Goal: Information Seeking & Learning: Learn about a topic

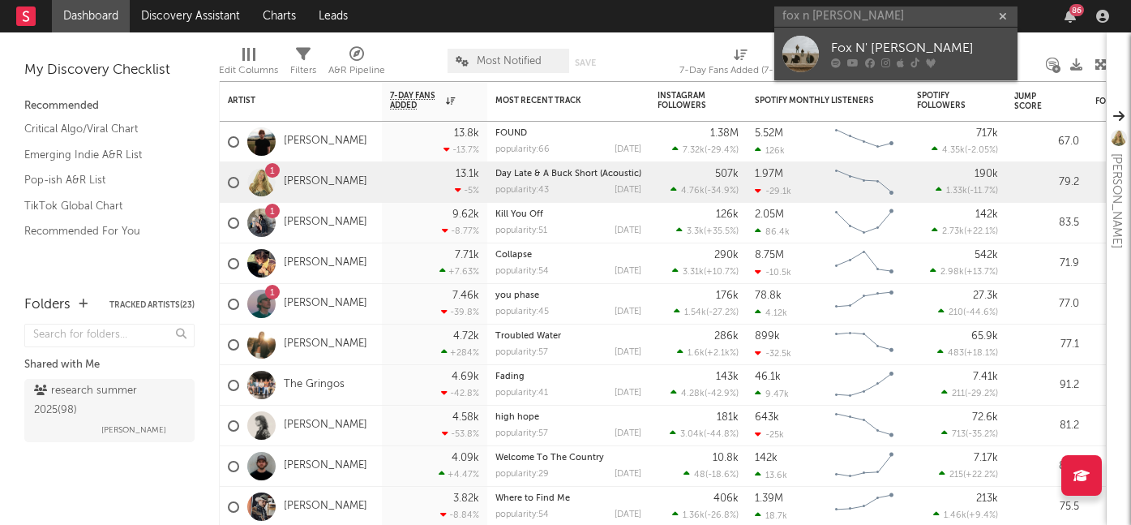
type input "fox n [PERSON_NAME]"
click at [845, 42] on div "Fox N' [PERSON_NAME]" at bounding box center [920, 48] width 178 height 19
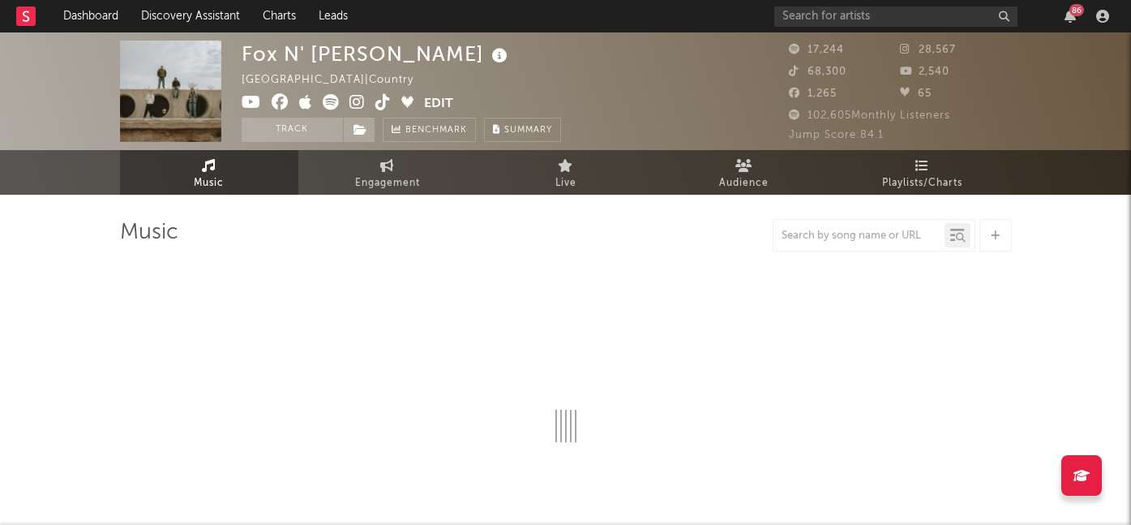
select select "6m"
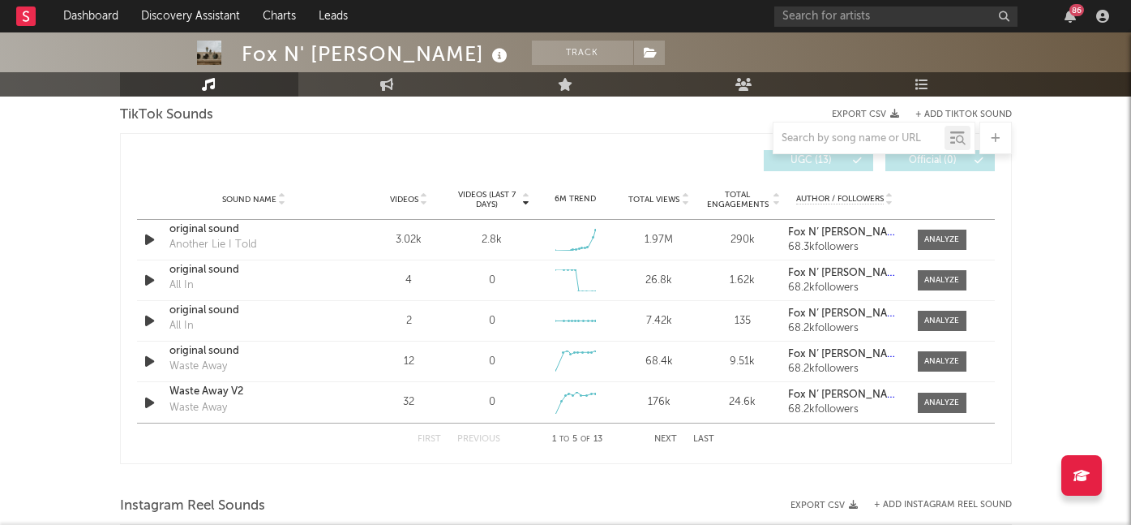
scroll to position [1107, 0]
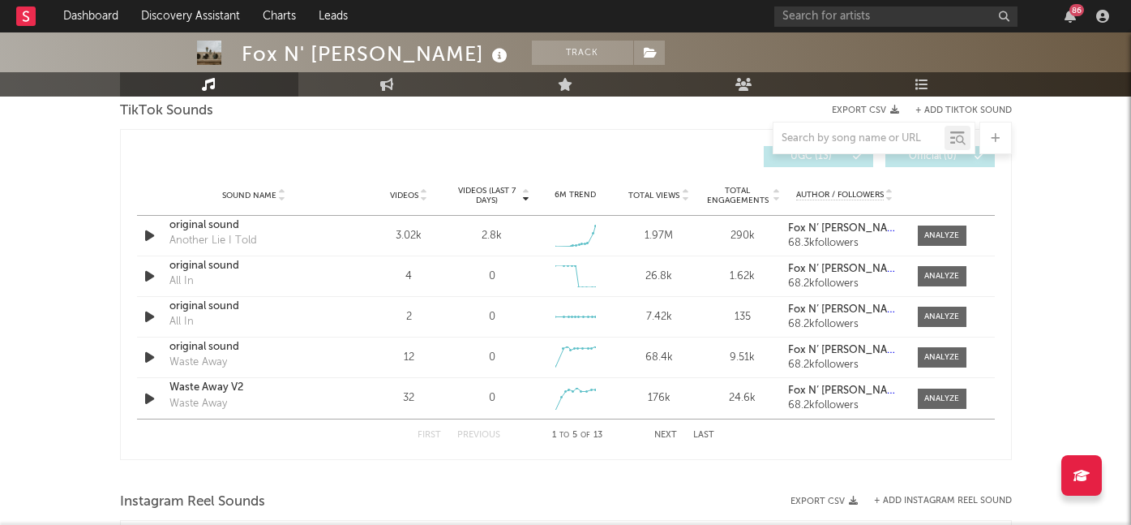
click at [500, 188] on span "Videos (last 7 days)" at bounding box center [487, 195] width 66 height 19
click at [947, 240] on div at bounding box center [941, 235] width 35 height 12
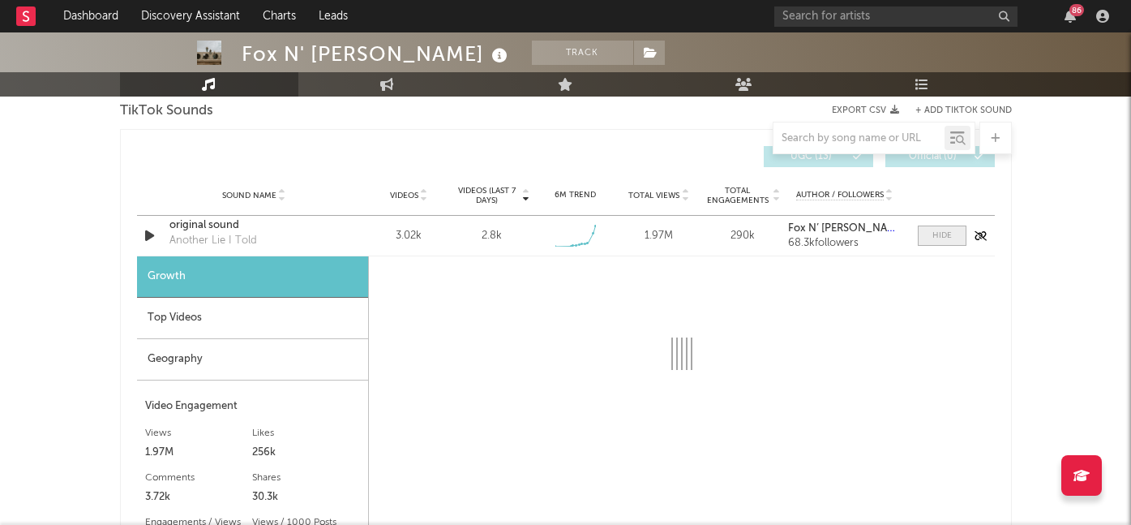
select select "1w"
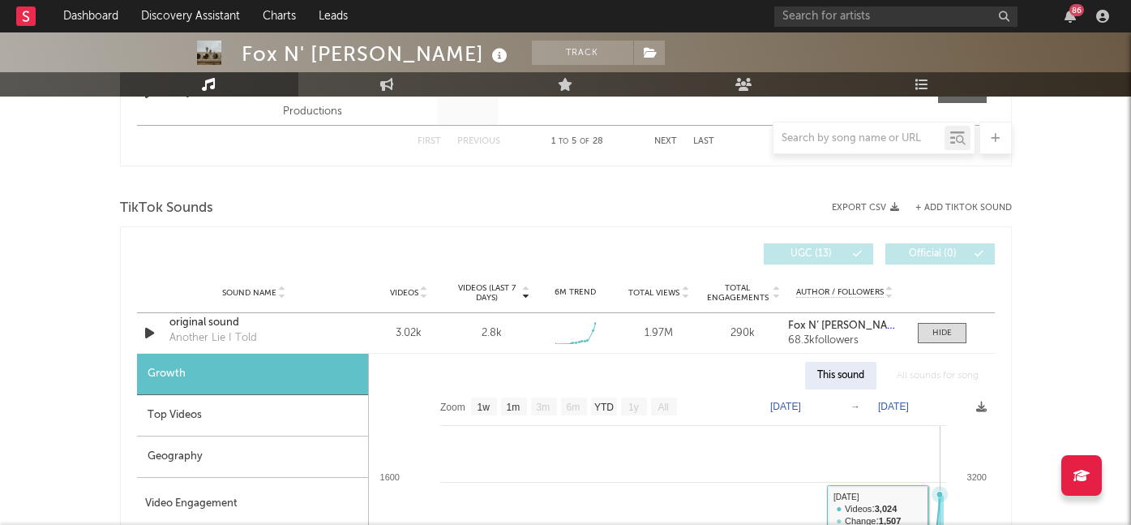
scroll to position [978, 0]
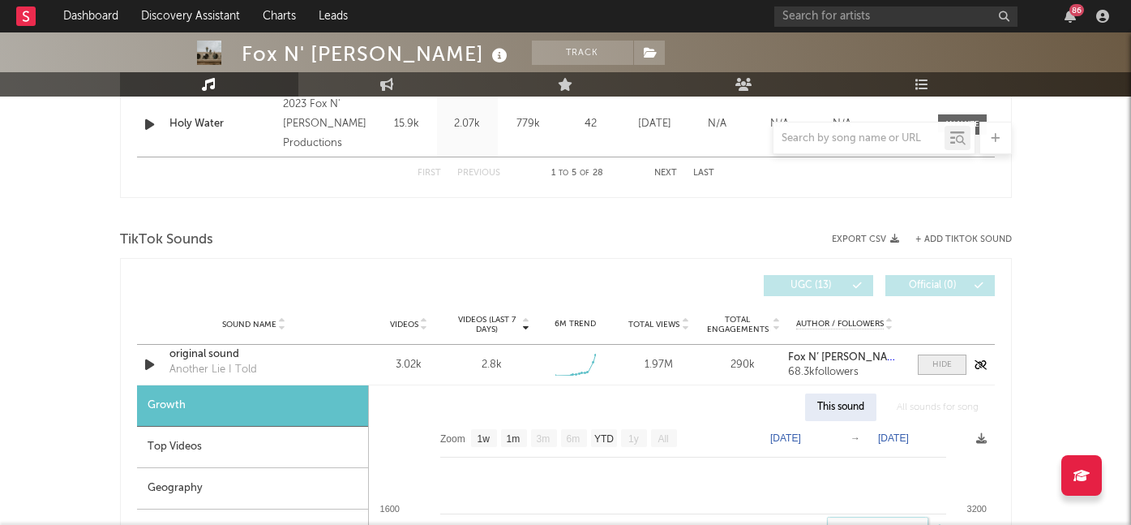
click at [925, 362] on span at bounding box center [942, 364] width 49 height 20
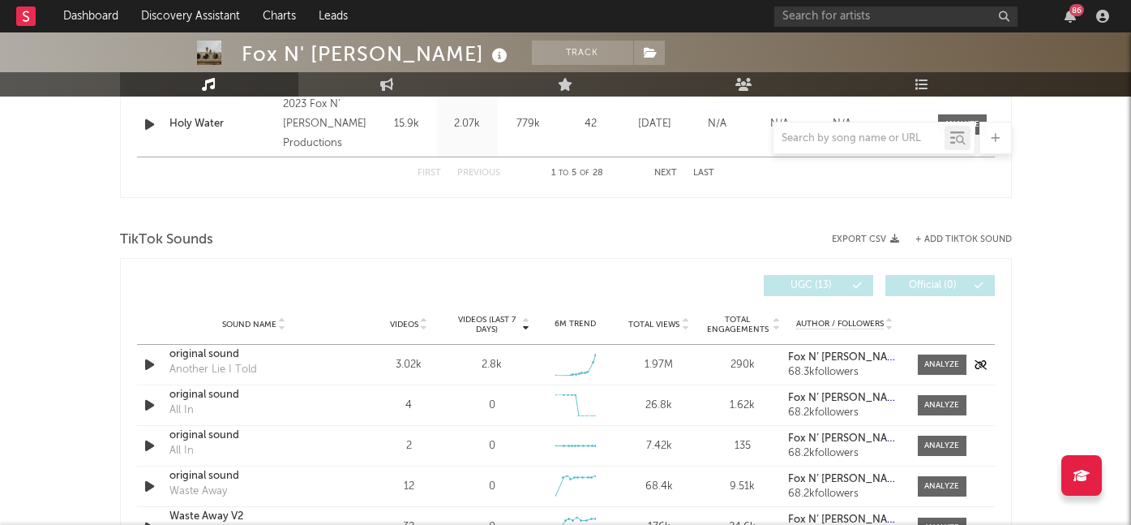
click at [215, 350] on div "original sound" at bounding box center [253, 354] width 169 height 16
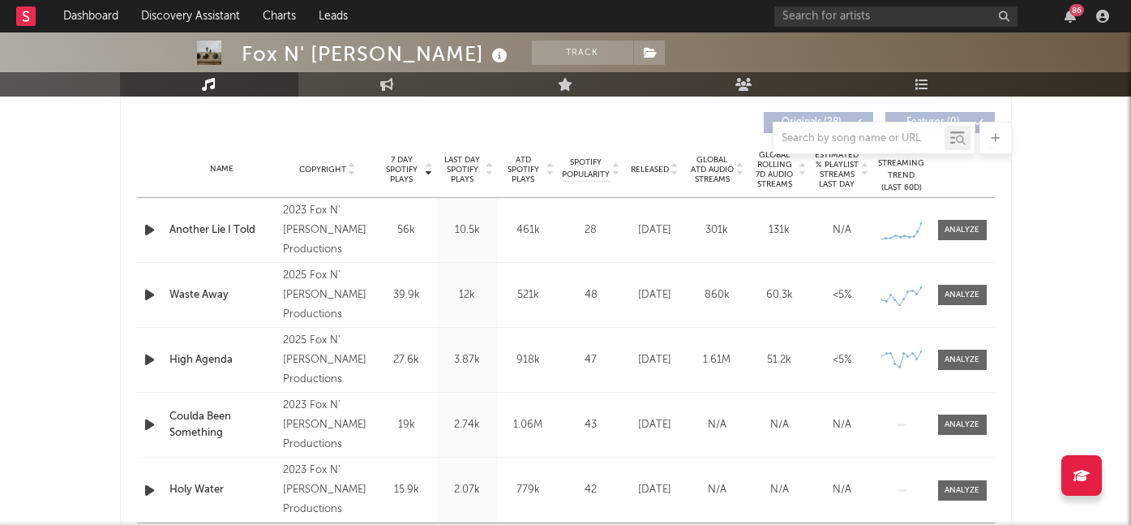
scroll to position [613, 0]
click at [959, 239] on div "Name Another Lie I Told Copyright 2023 Fox N' Vead Productions Label Fox N' Vea…" at bounding box center [566, 229] width 858 height 64
click at [959, 231] on div at bounding box center [962, 229] width 35 height 12
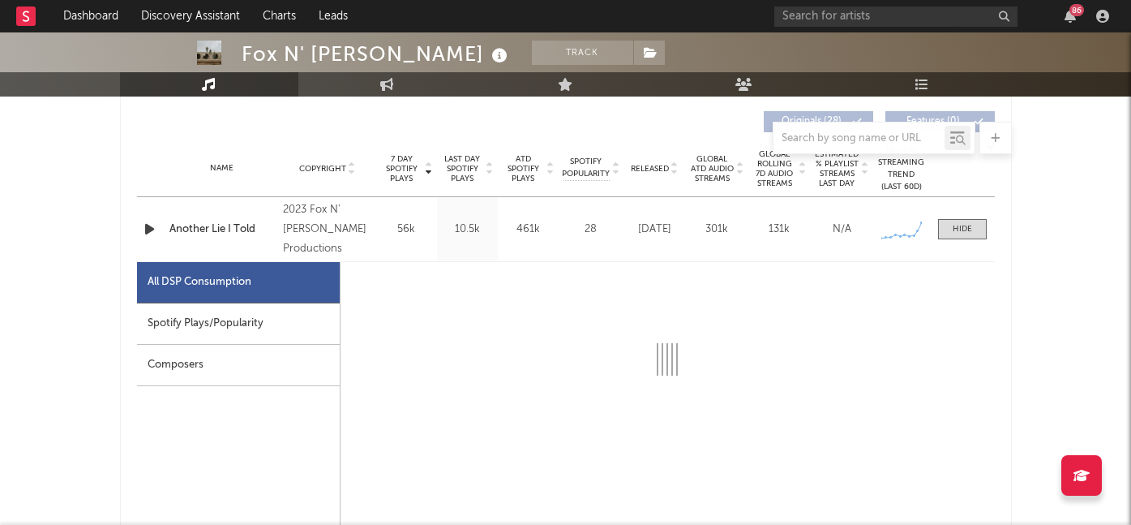
select select "1w"
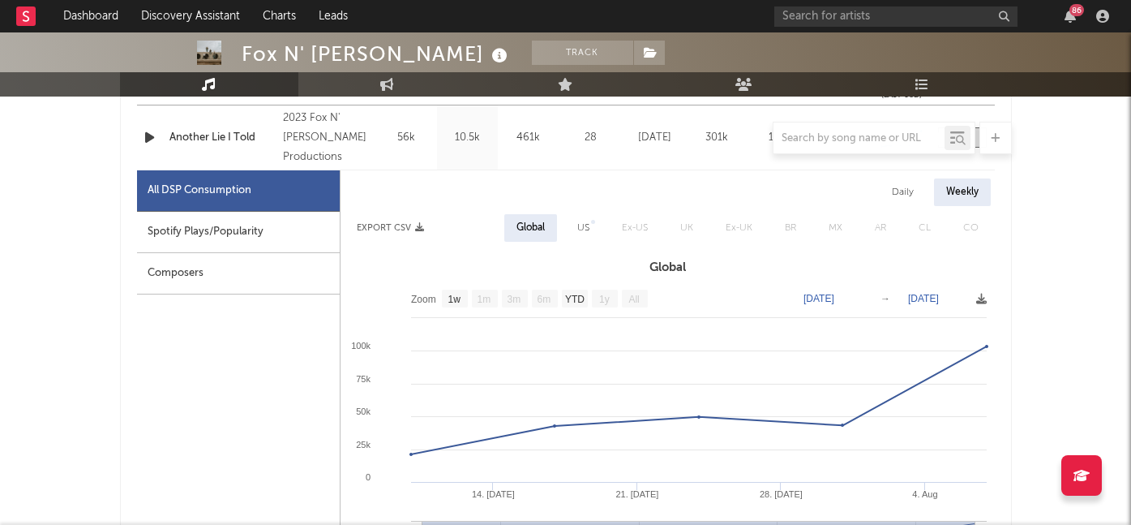
scroll to position [733, 0]
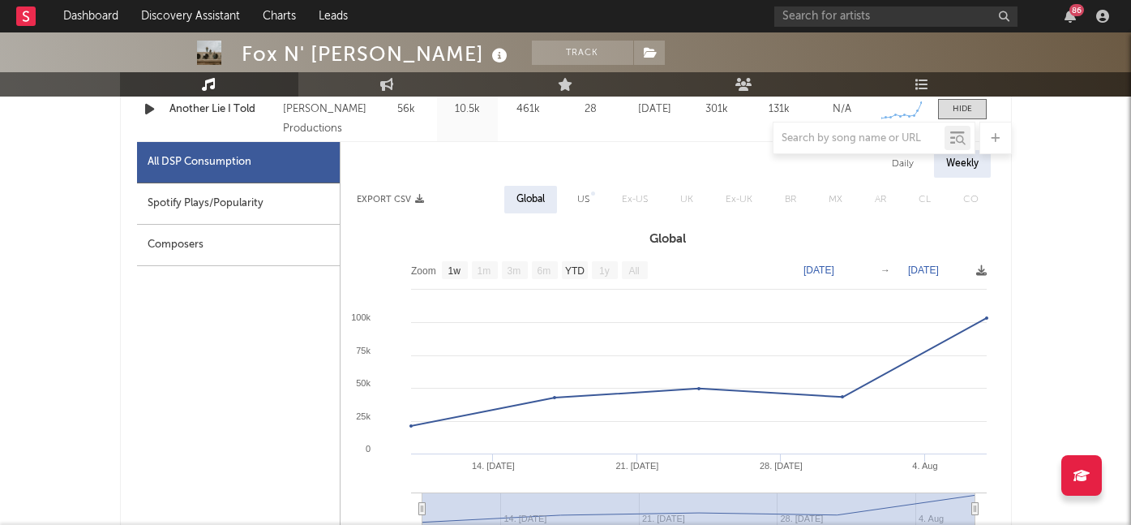
click at [268, 208] on div "Spotify Plays/Popularity" at bounding box center [238, 203] width 203 height 41
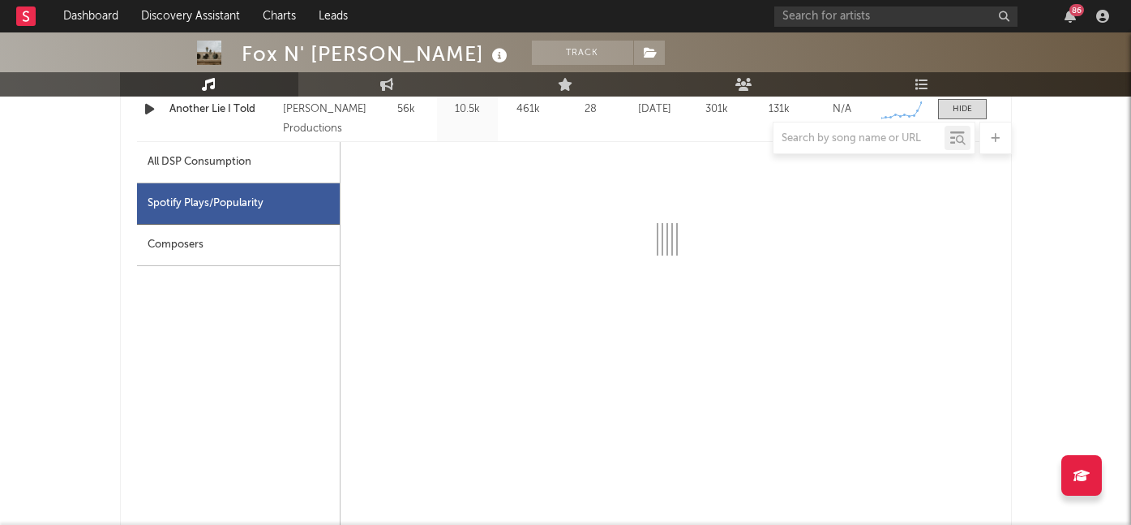
click at [284, 176] on div "All DSP Consumption" at bounding box center [238, 162] width 203 height 41
select select "1w"
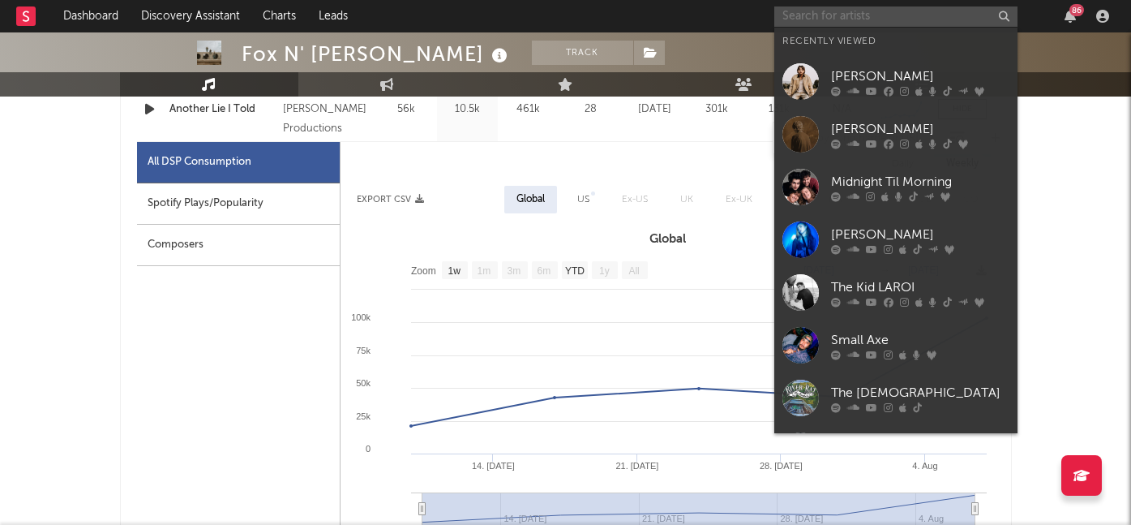
click at [830, 19] on input "text" at bounding box center [895, 16] width 243 height 20
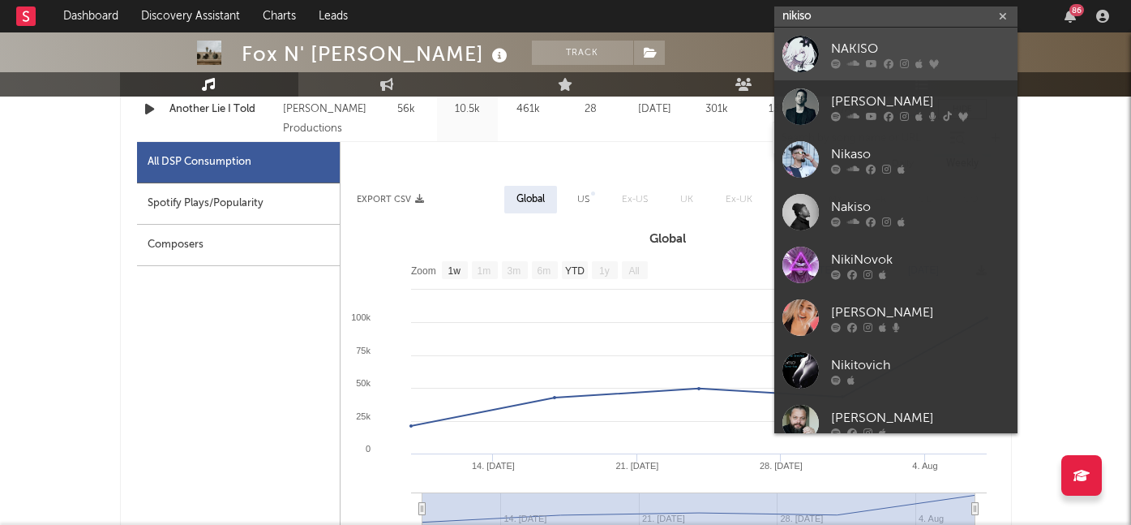
type input "nikiso"
click at [868, 55] on div "NAKISO" at bounding box center [920, 48] width 178 height 19
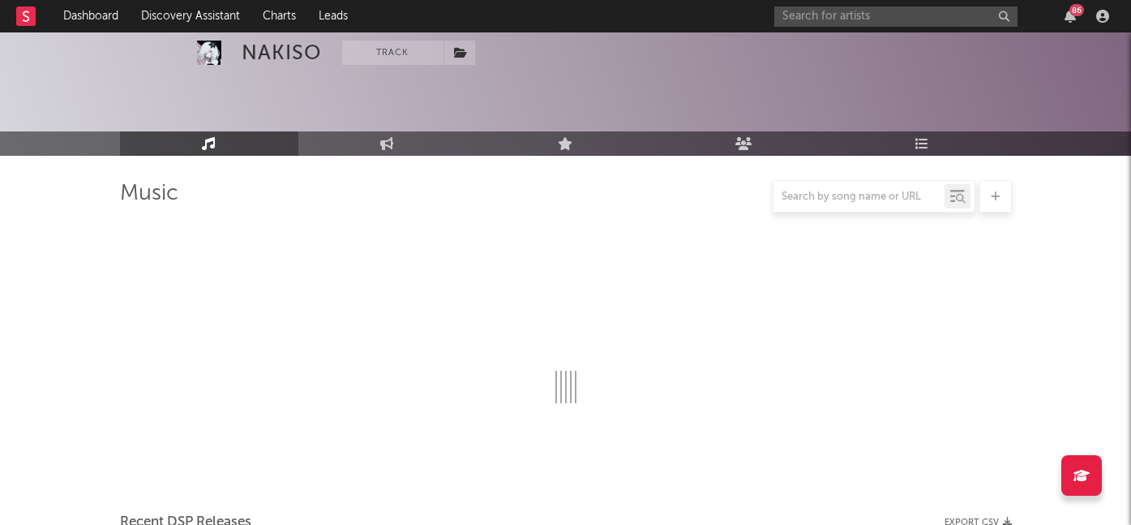
scroll to position [733, 0]
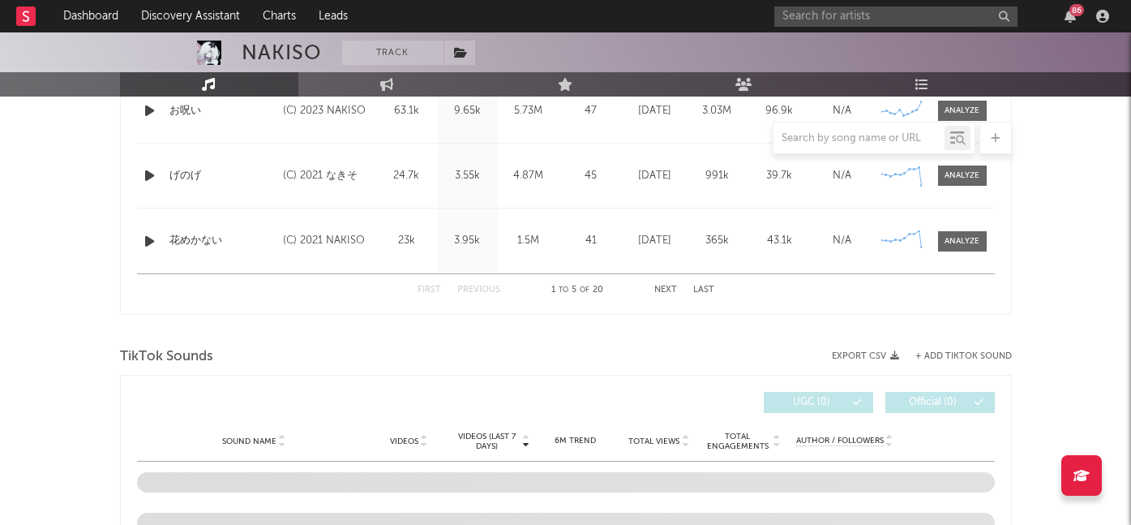
select select "6m"
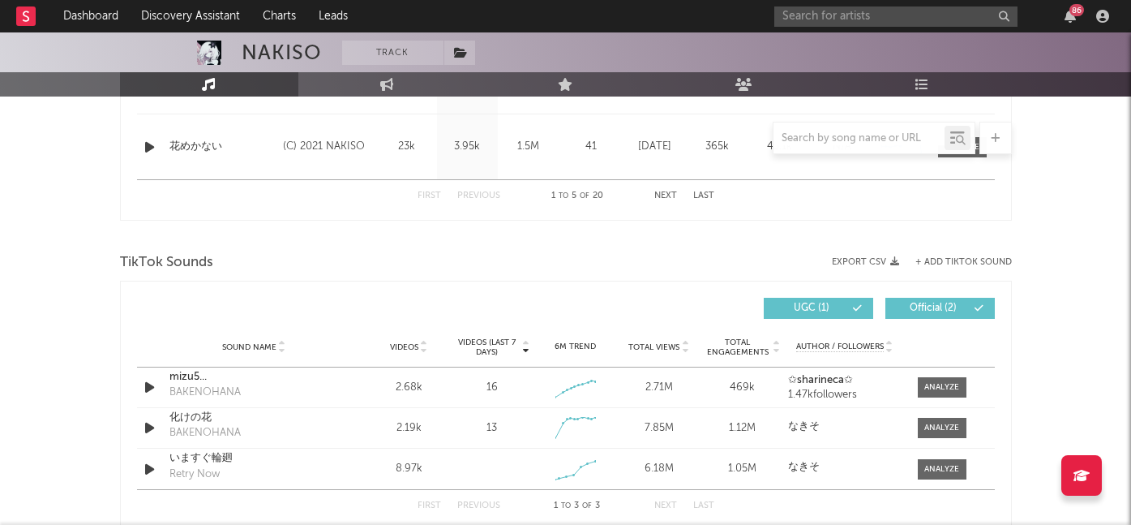
scroll to position [957, 0]
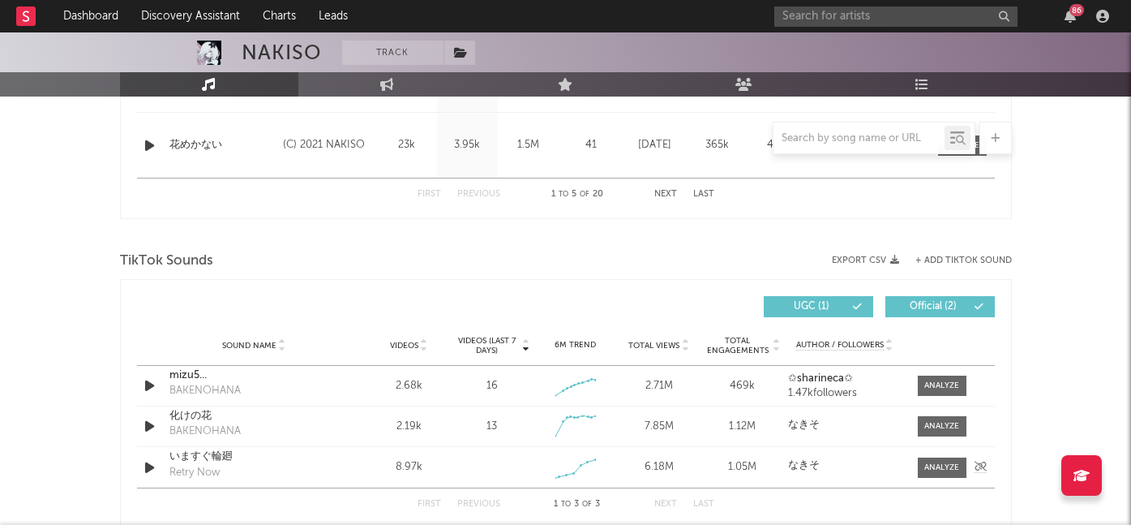
click at [139, 462] on div at bounding box center [151, 467] width 28 height 20
click at [143, 471] on icon "button" at bounding box center [149, 467] width 17 height 20
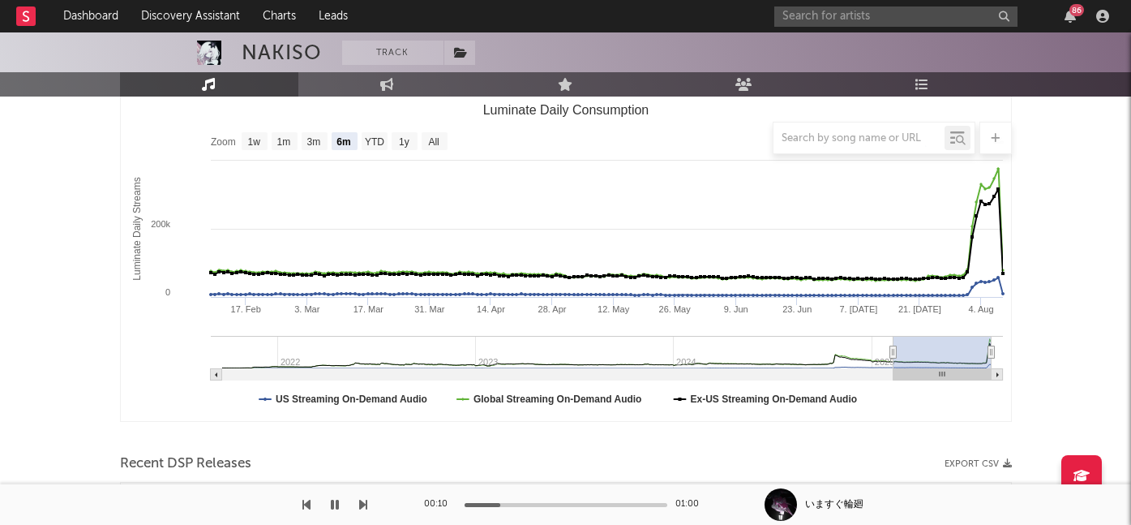
scroll to position [152, 0]
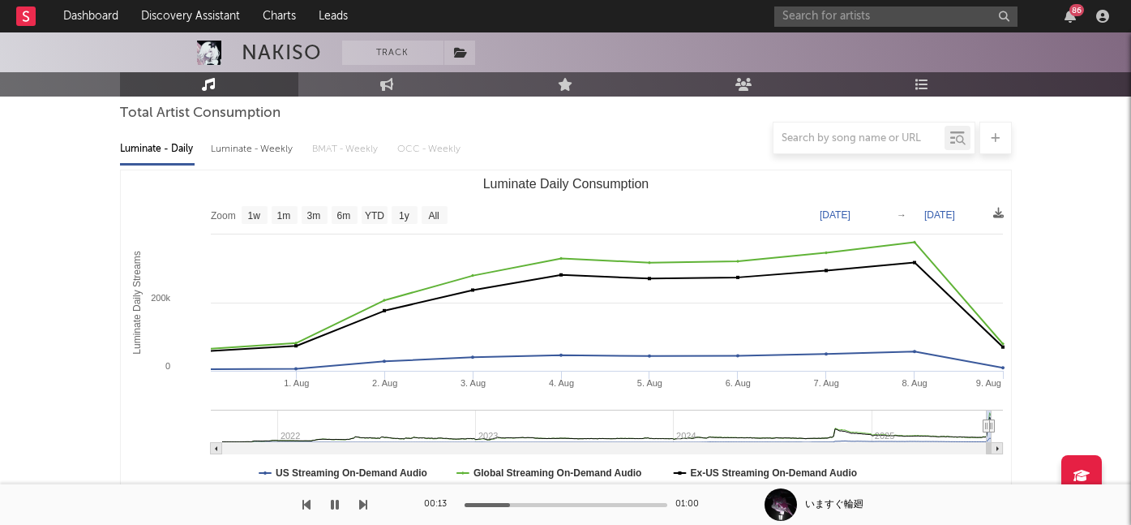
type input "2025-07-13"
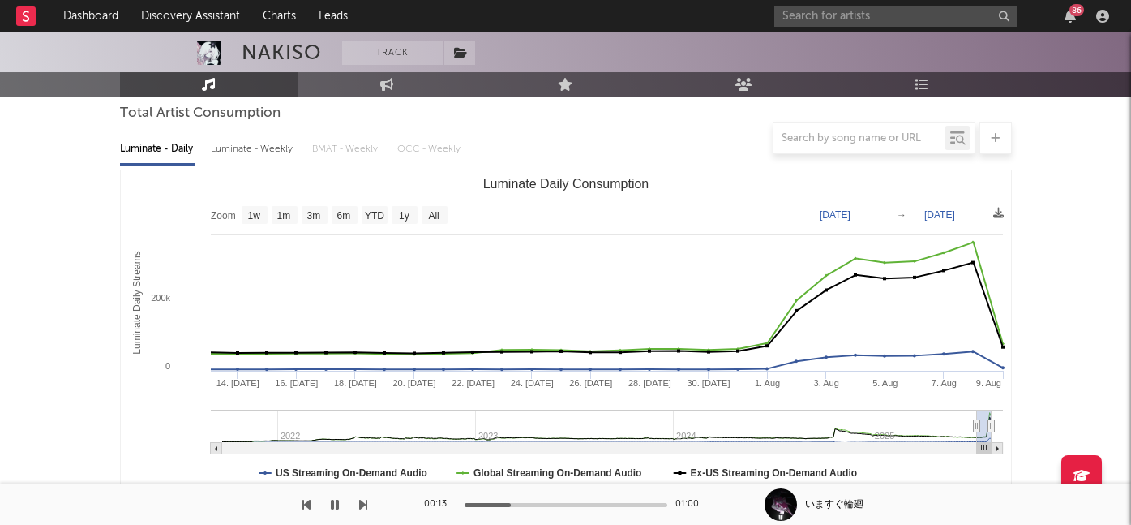
select select "1m"
drag, startPoint x: 891, startPoint y: 426, endPoint x: 975, endPoint y: 427, distance: 83.5
click at [975, 427] on icon "Luminate Daily Consumption" at bounding box center [976, 426] width 6 height 12
type input "[DATE]"
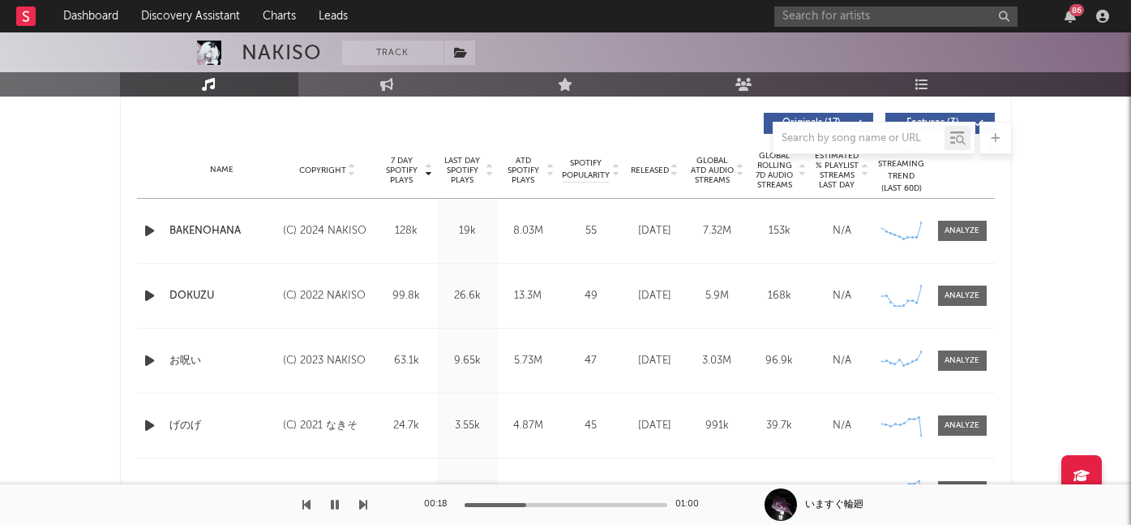
scroll to position [633, 0]
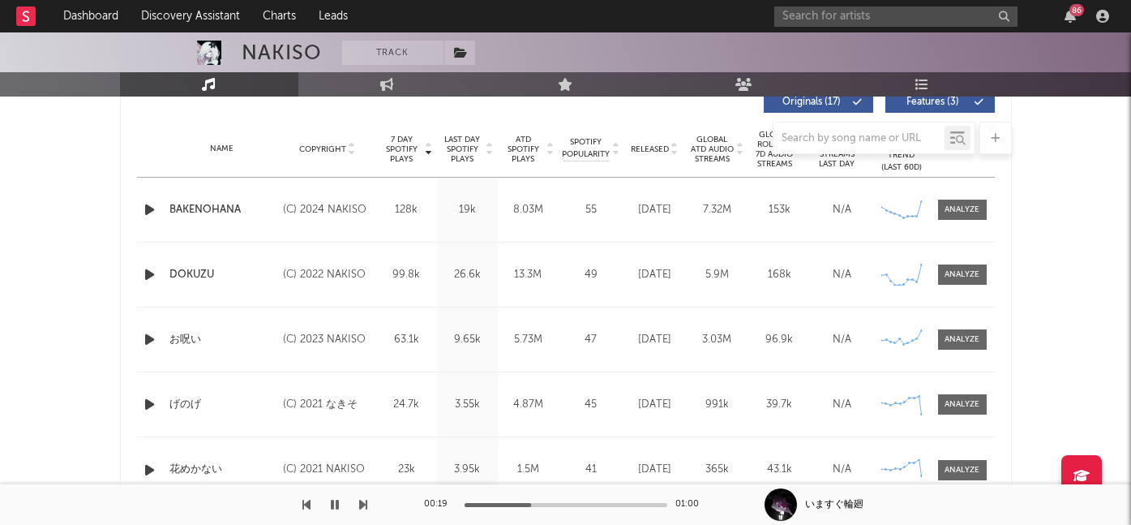
click at [334, 508] on icon "button" at bounding box center [335, 504] width 8 height 13
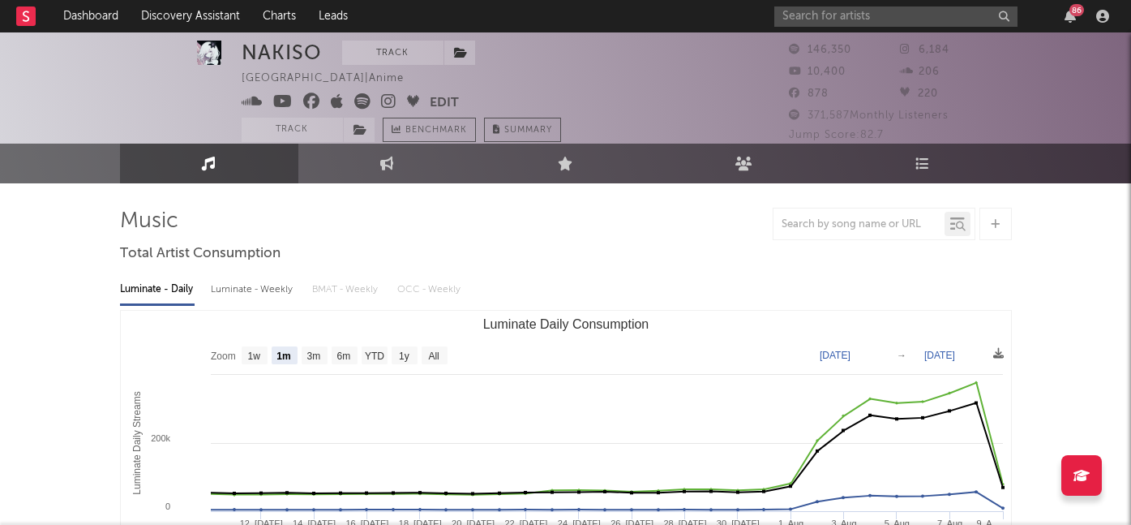
scroll to position [0, 0]
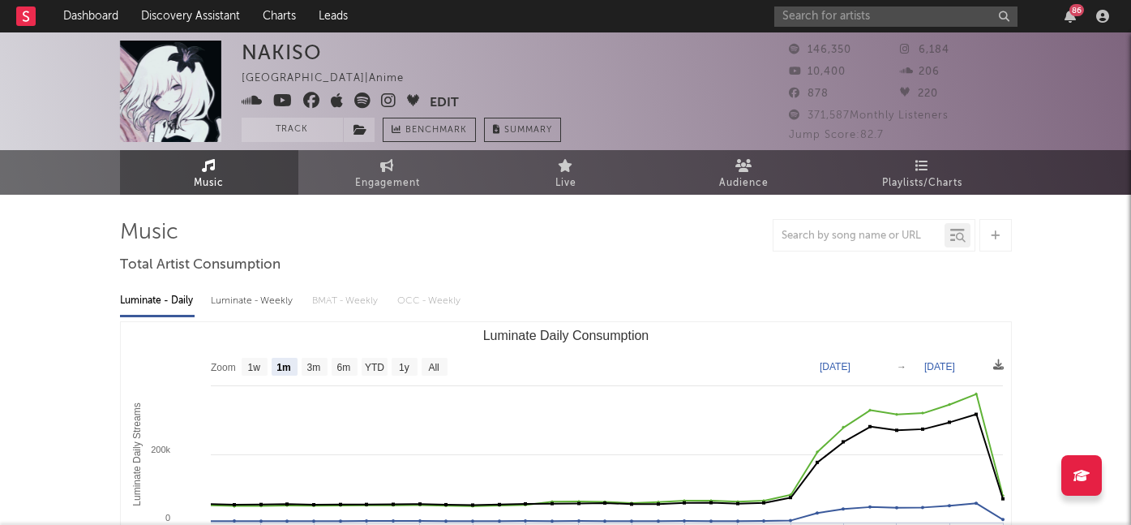
click at [391, 103] on icon at bounding box center [388, 100] width 15 height 16
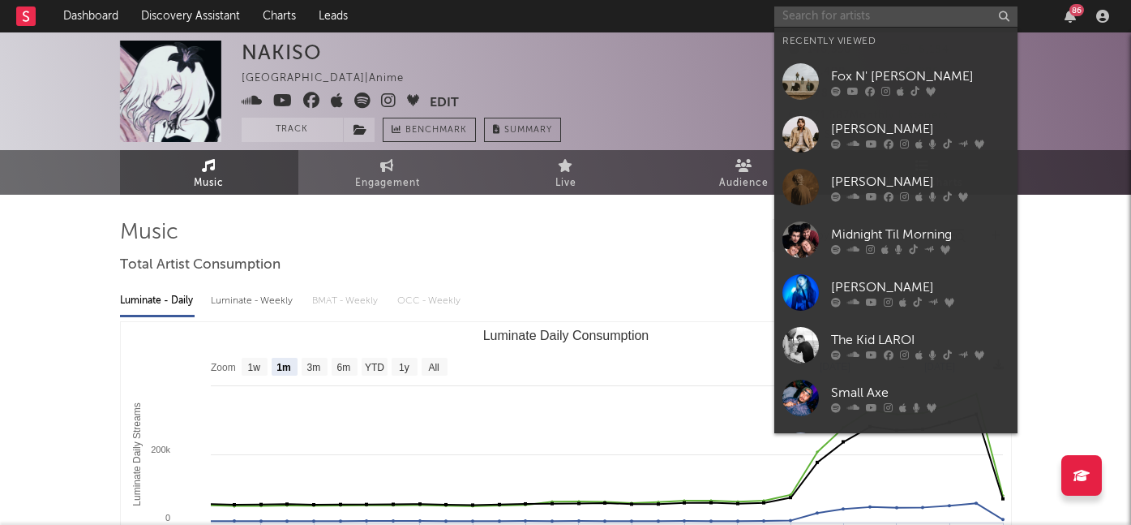
click at [809, 12] on input "text" at bounding box center [895, 16] width 243 height 20
paste input "Ninajirachi"
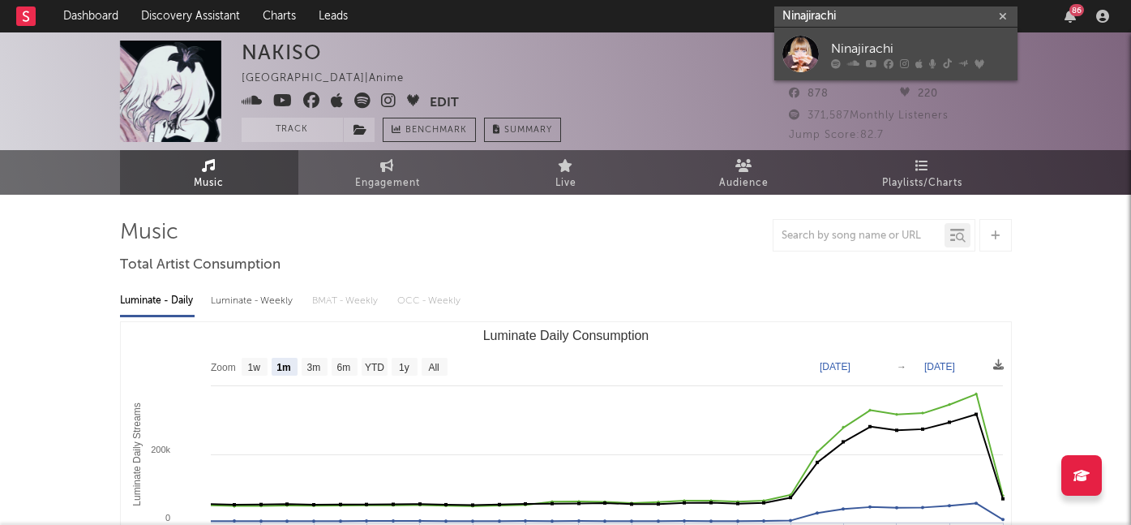
type input "Ninajirachi"
click at [866, 55] on div "Ninajirachi" at bounding box center [920, 48] width 178 height 19
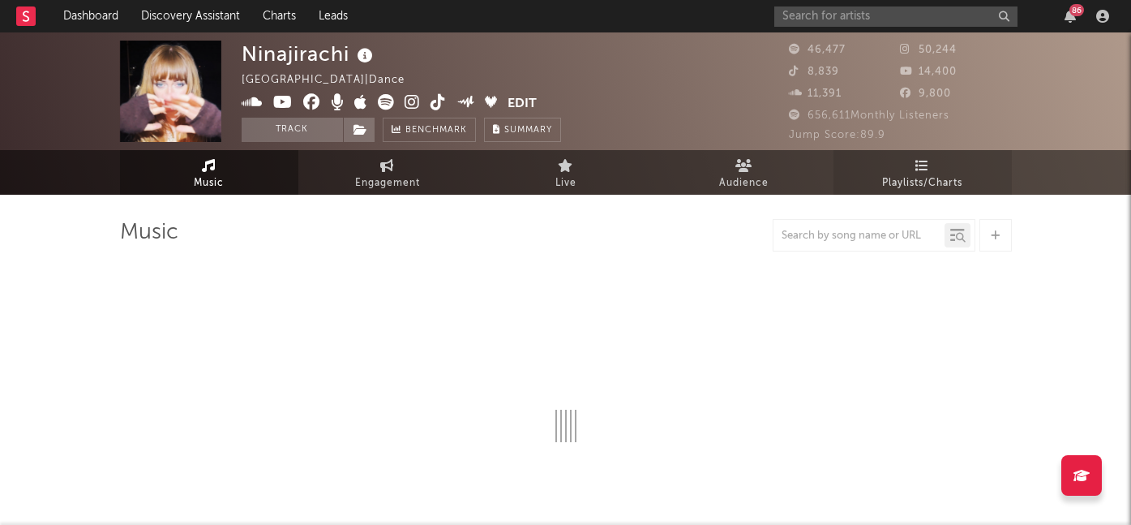
select select "6m"
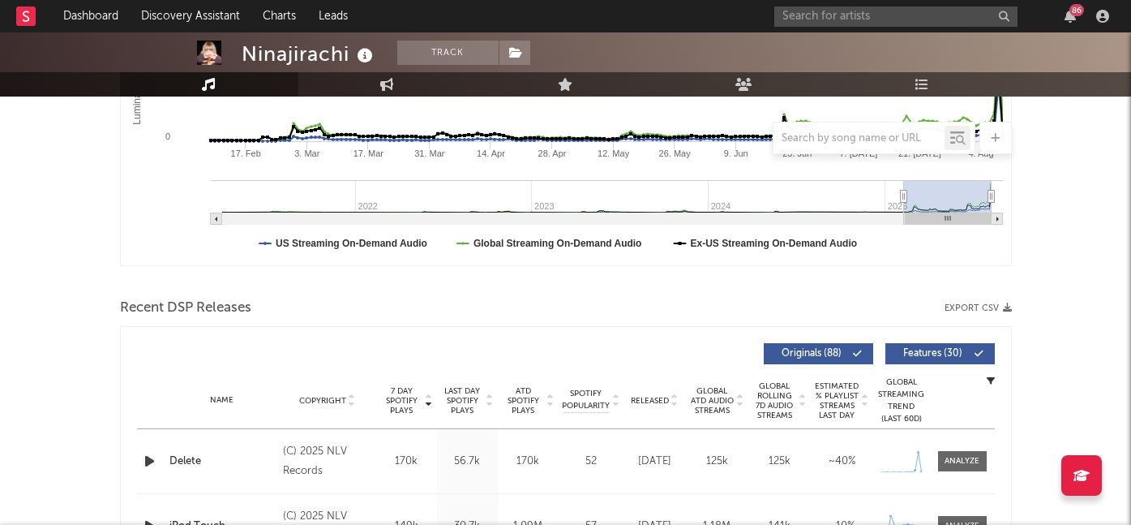
scroll to position [571, 0]
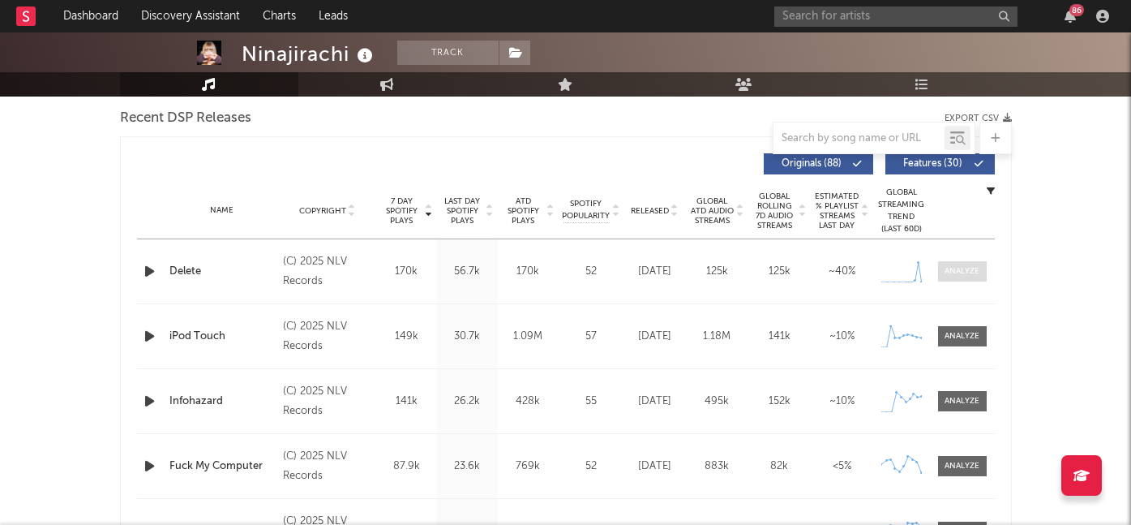
click at [969, 265] on div at bounding box center [962, 271] width 35 height 12
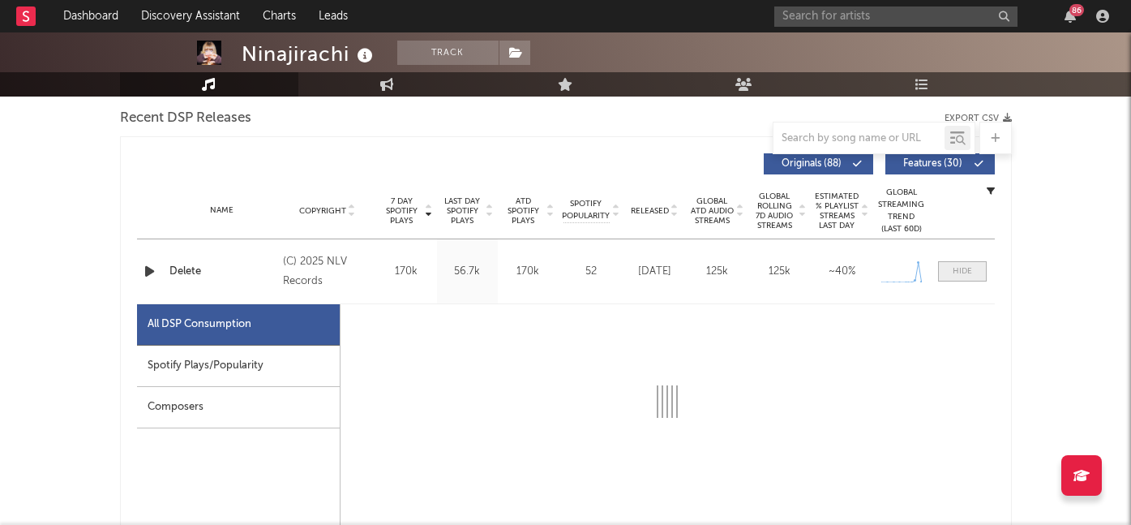
select select "1w"
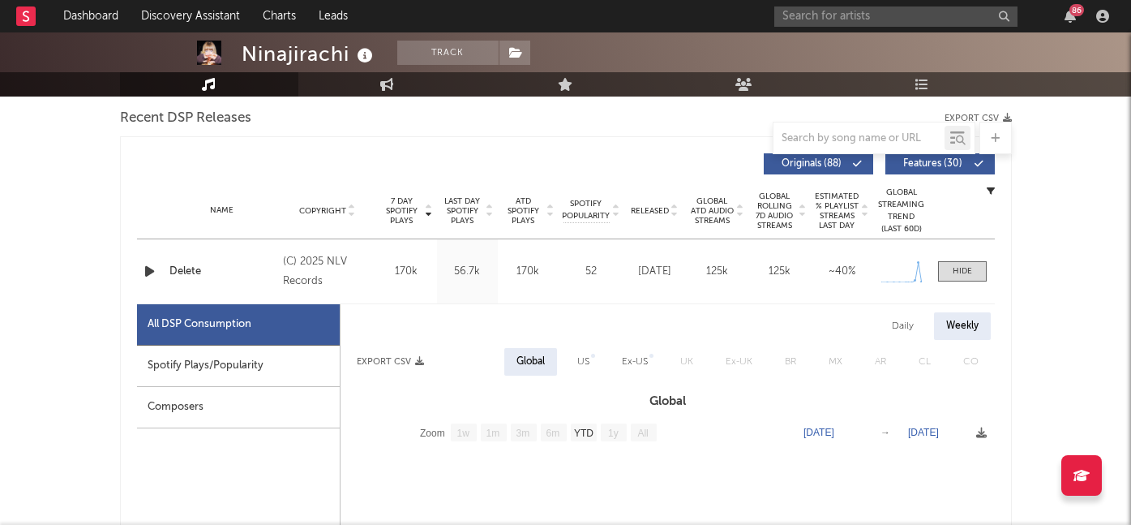
click at [281, 353] on div "Spotify Plays/Popularity" at bounding box center [238, 365] width 203 height 41
select select "1w"
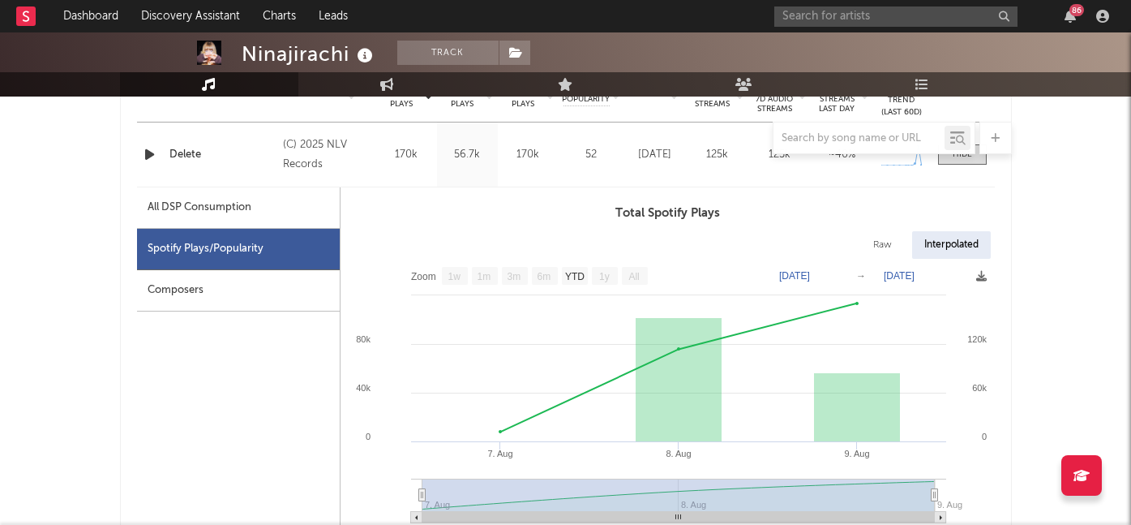
scroll to position [707, 0]
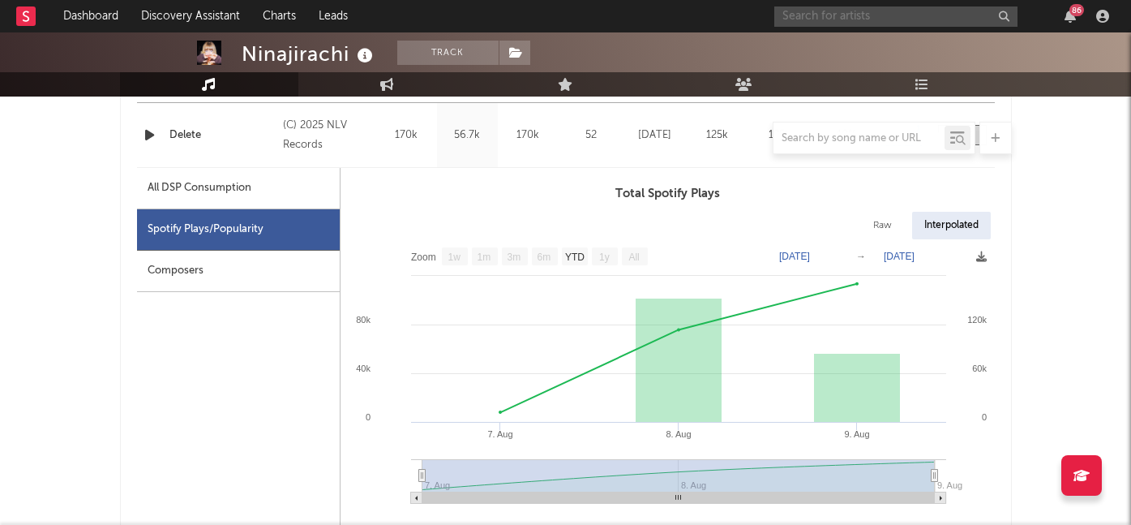
click at [841, 15] on input "text" at bounding box center [895, 16] width 243 height 20
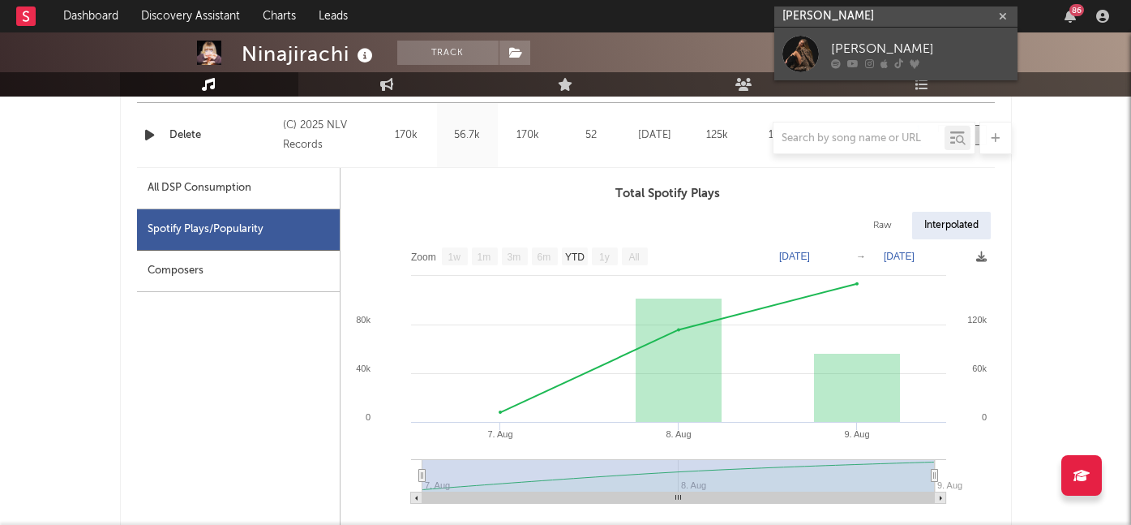
type input "romy mars"
click at [849, 52] on div "[PERSON_NAME]" at bounding box center [920, 48] width 178 height 19
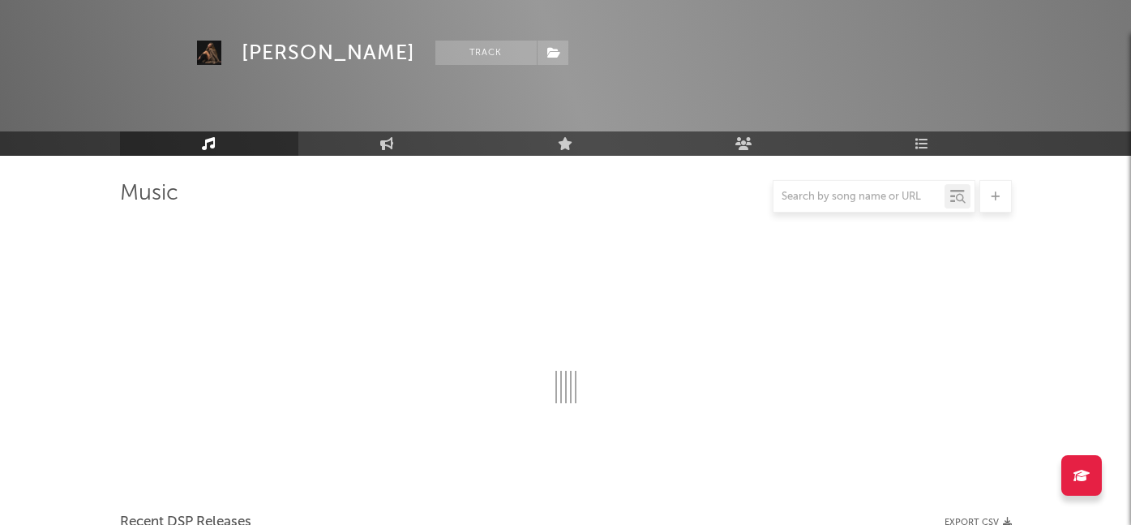
scroll to position [707, 0]
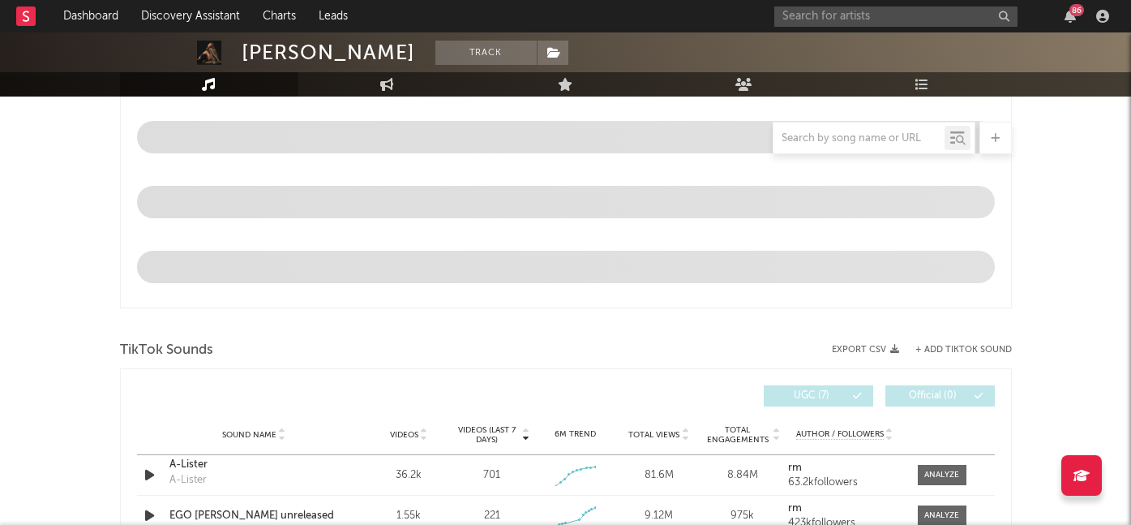
select select "6m"
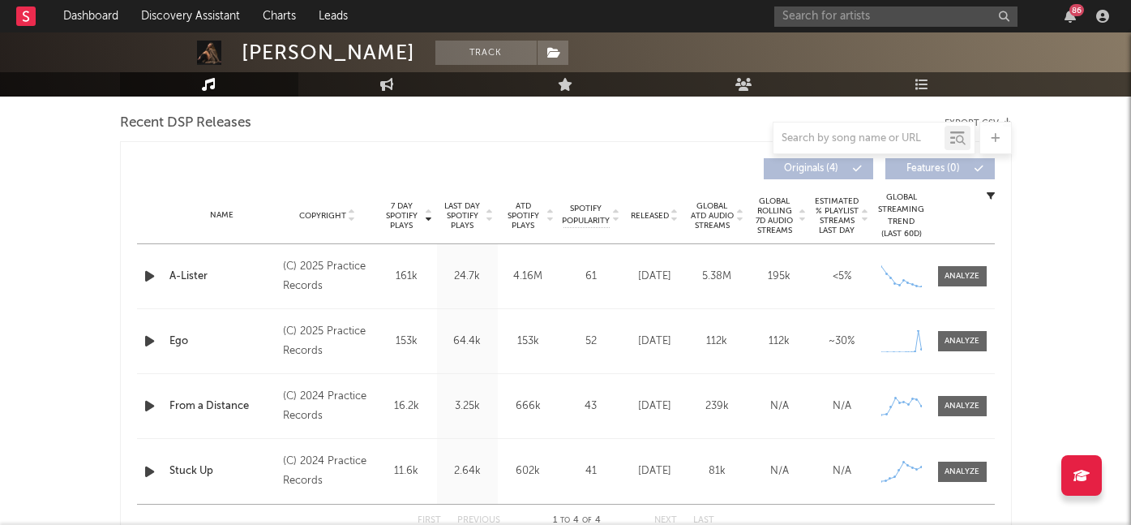
scroll to position [577, 0]
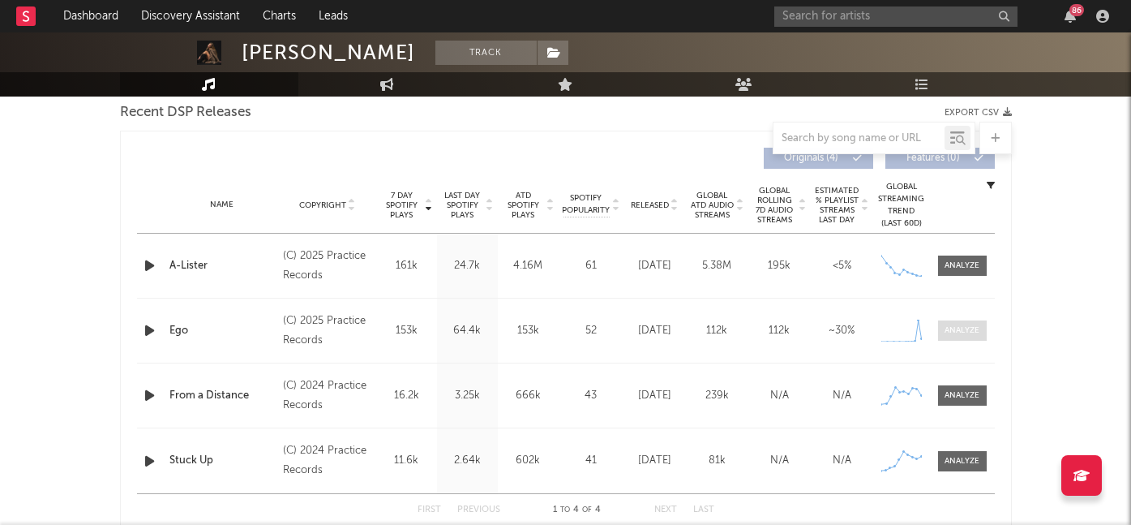
click at [950, 323] on span at bounding box center [962, 330] width 49 height 20
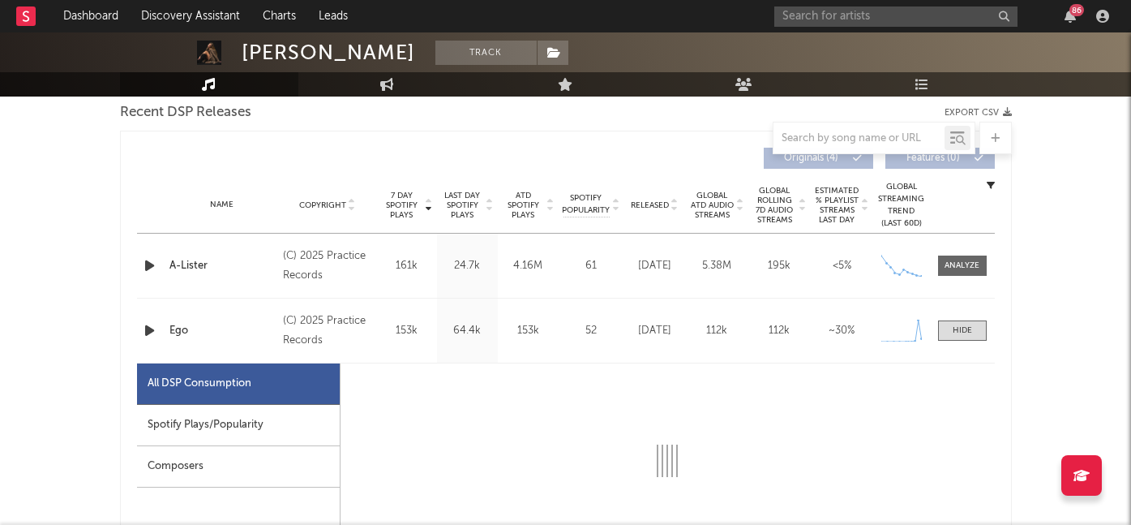
select select "1w"
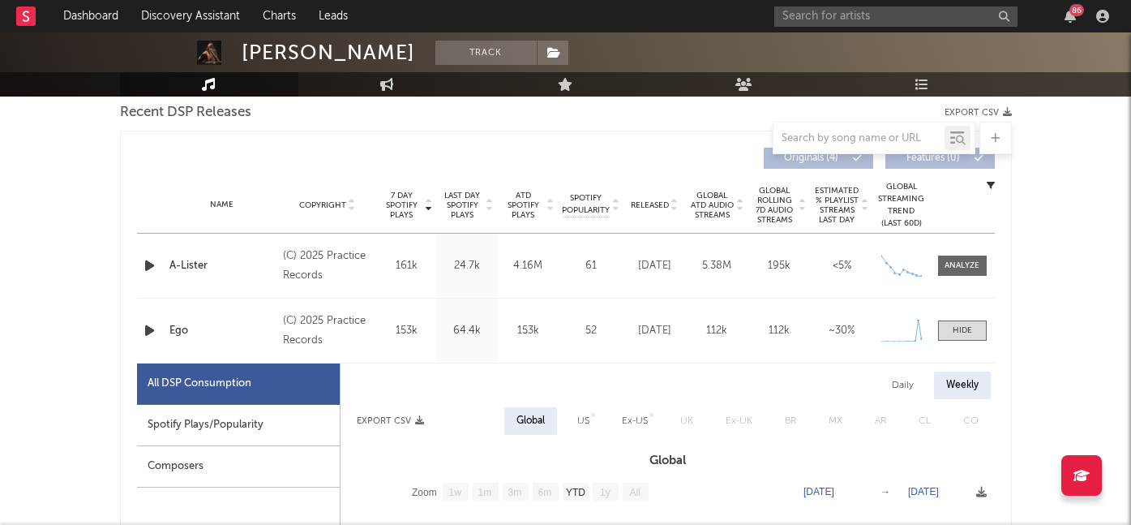
click at [234, 416] on div "Spotify Plays/Popularity" at bounding box center [238, 425] width 203 height 41
select select "1w"
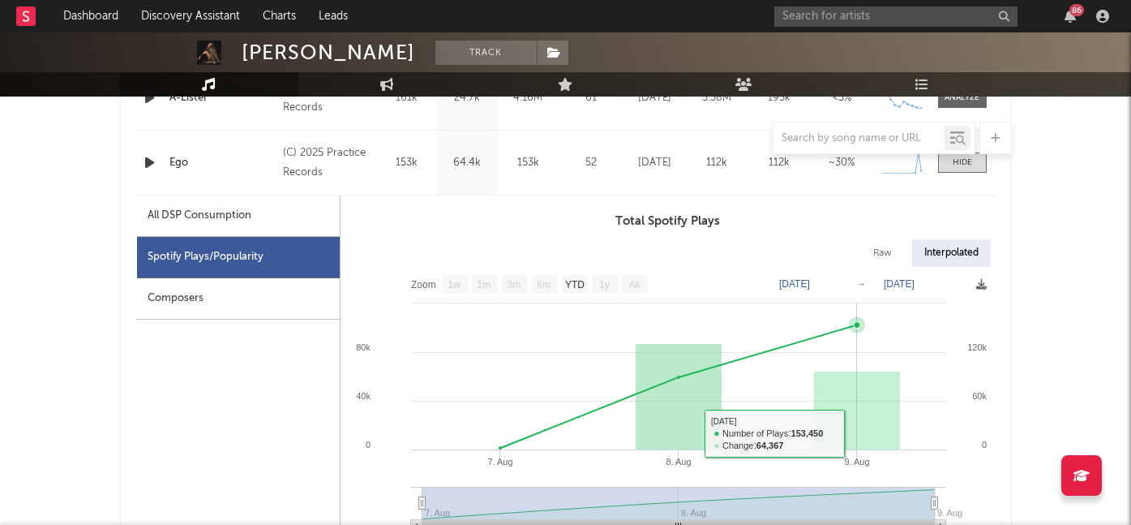
scroll to position [605, 0]
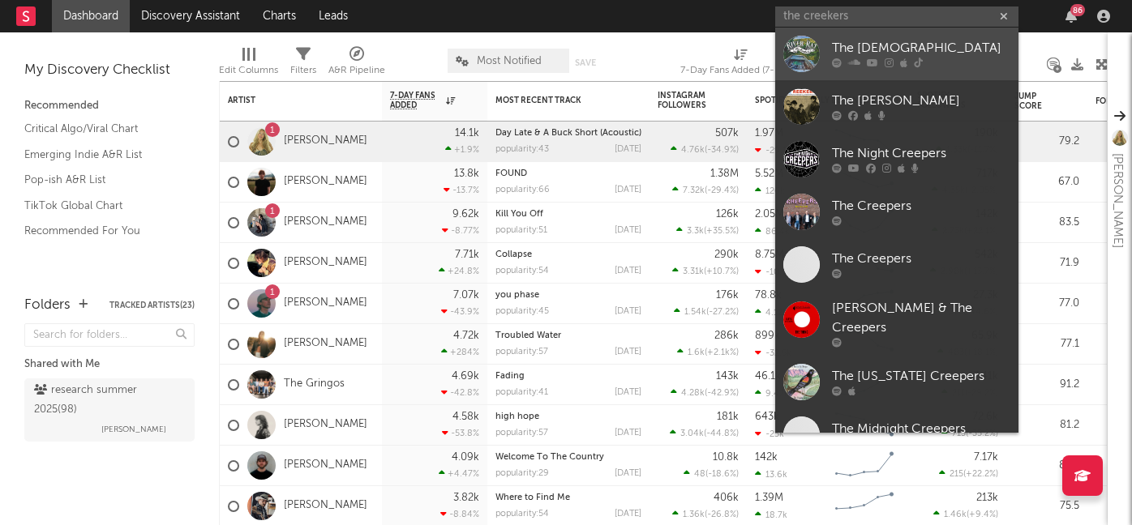
type input "the creekers"
click at [864, 48] on div "The [DEMOGRAPHIC_DATA]" at bounding box center [921, 48] width 178 height 19
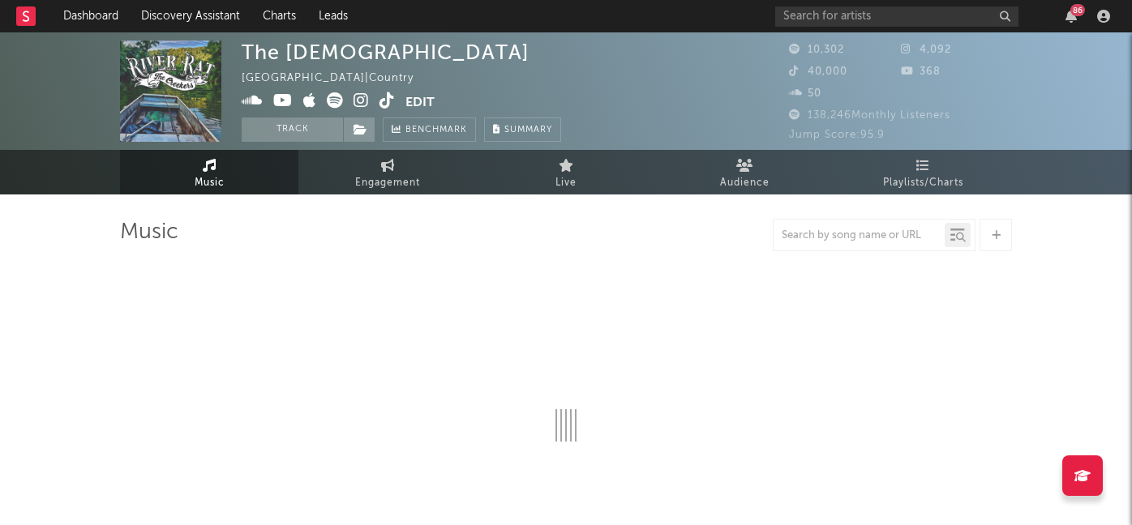
select select "6m"
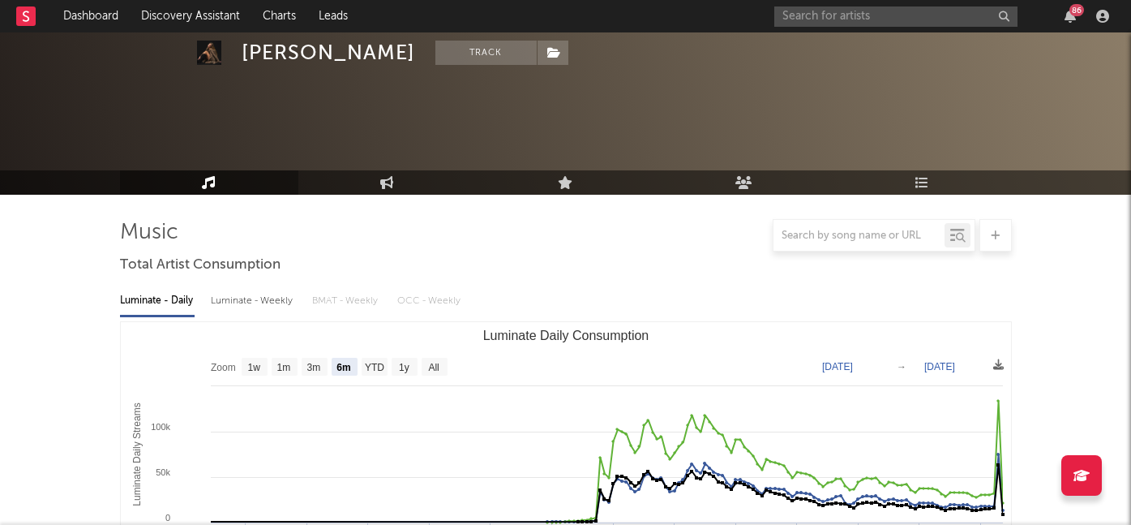
select select "6m"
select select "1w"
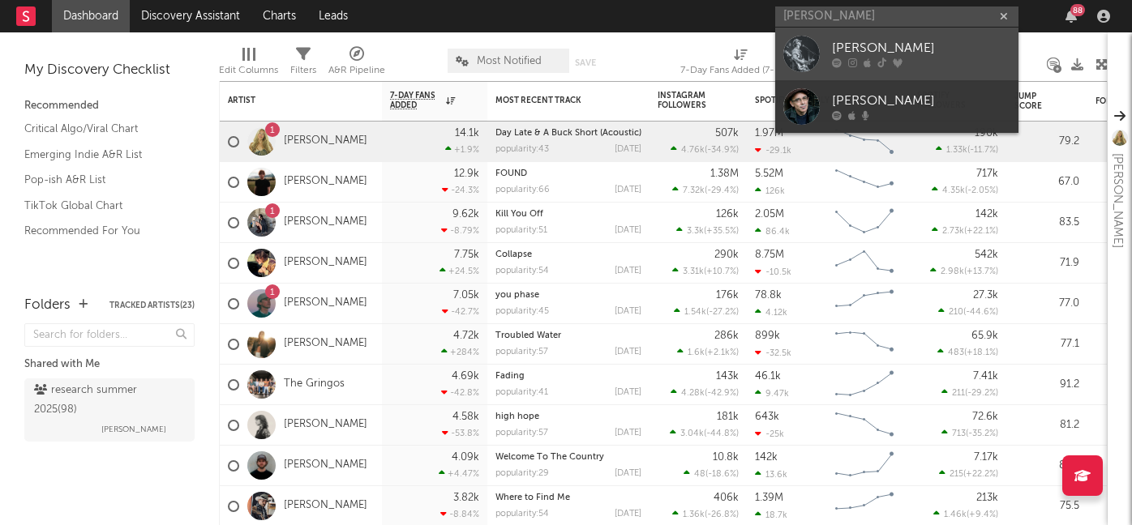
type input "kenny whitmire"
click at [847, 44] on div "[PERSON_NAME]" at bounding box center [921, 48] width 178 height 19
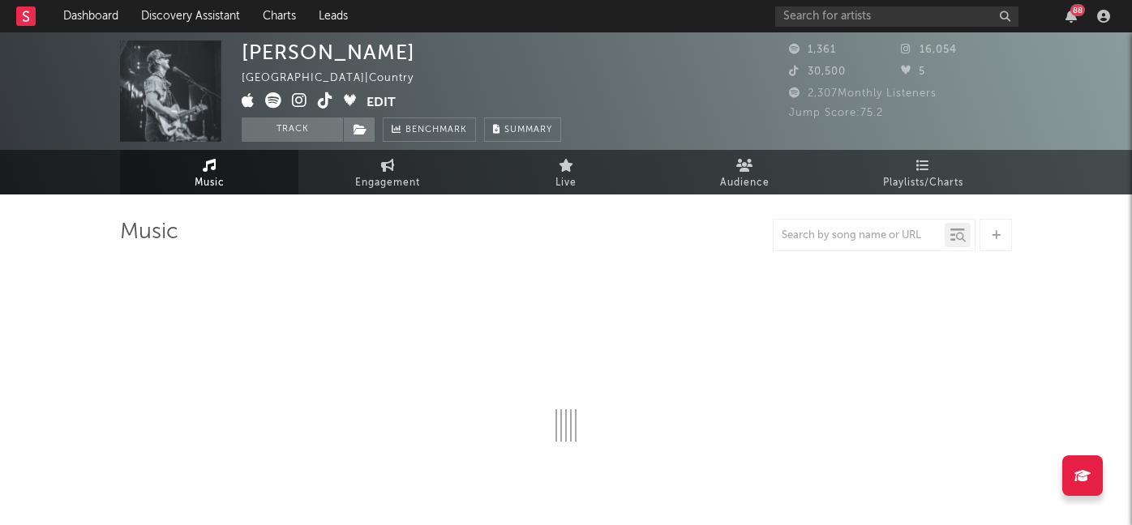
select select "1w"
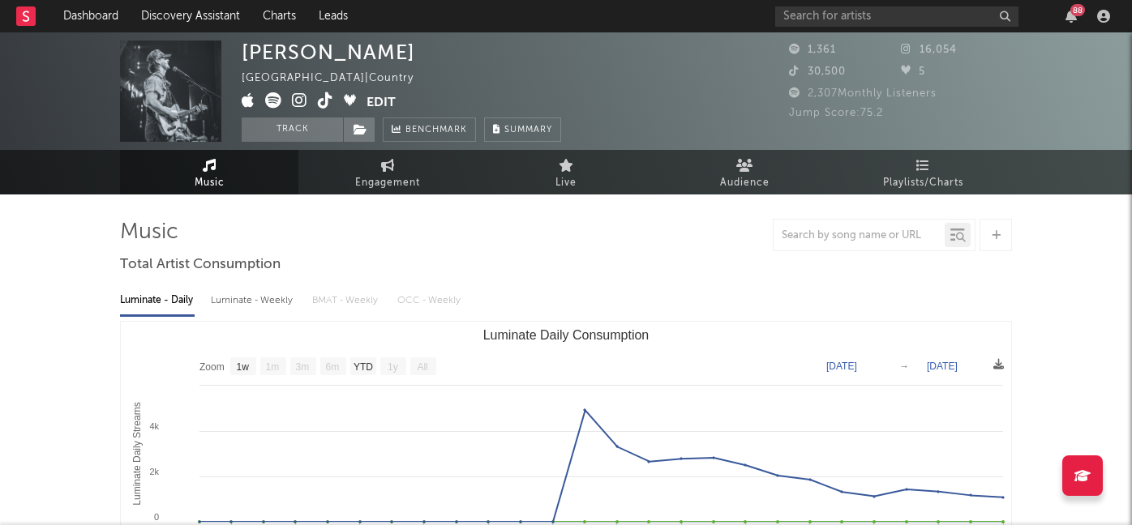
click at [295, 105] on icon at bounding box center [299, 100] width 15 height 16
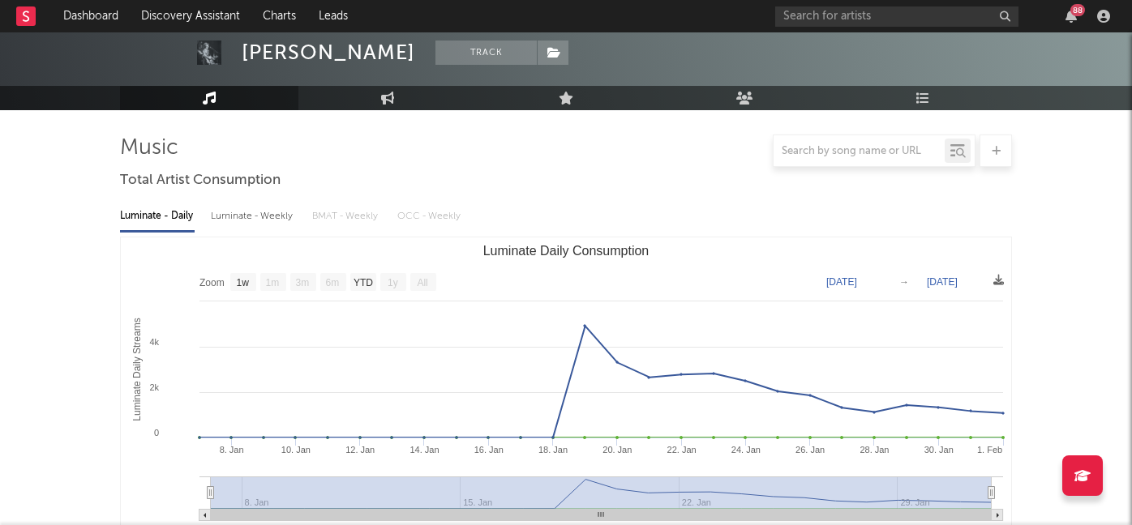
scroll to position [115, 0]
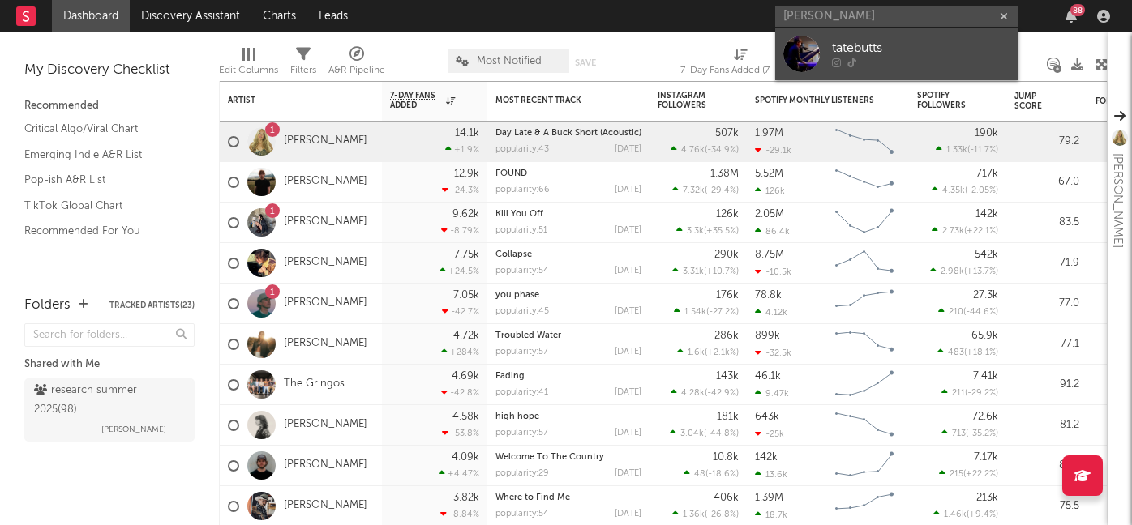
type input "tate butts"
click at [844, 51] on div "tatebutts" at bounding box center [921, 48] width 178 height 19
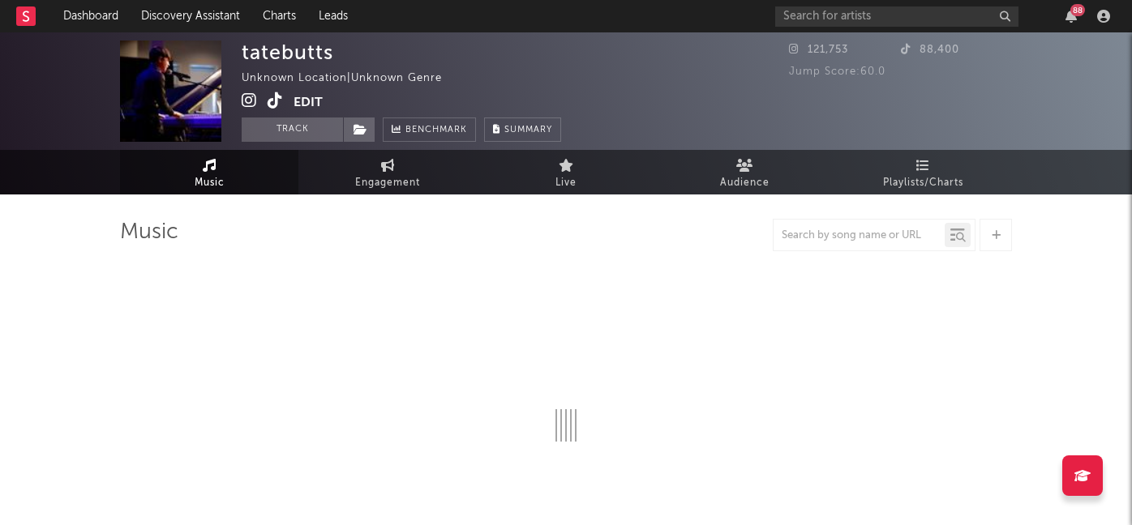
select select "1w"
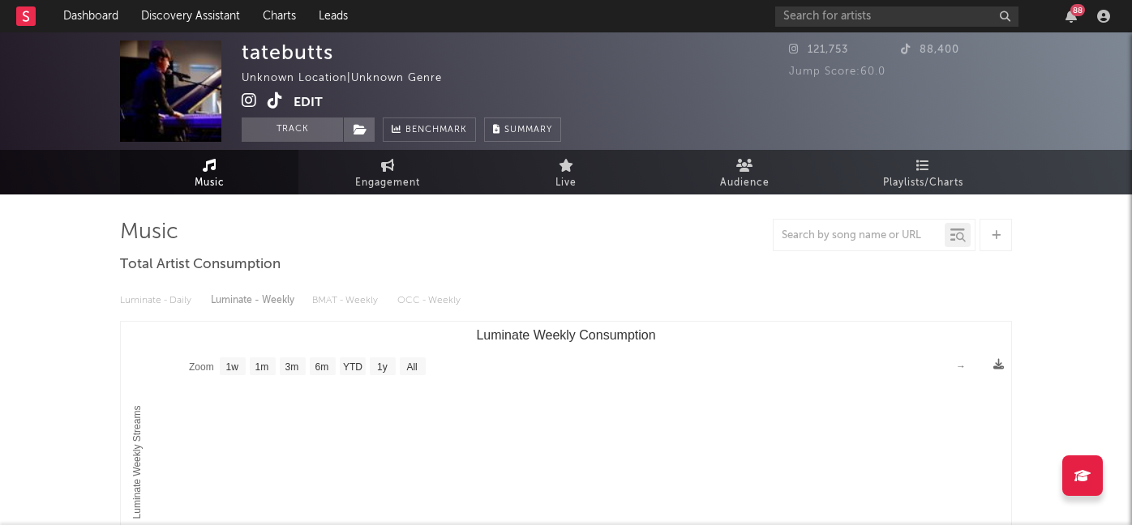
click at [269, 102] on icon at bounding box center [275, 100] width 15 height 16
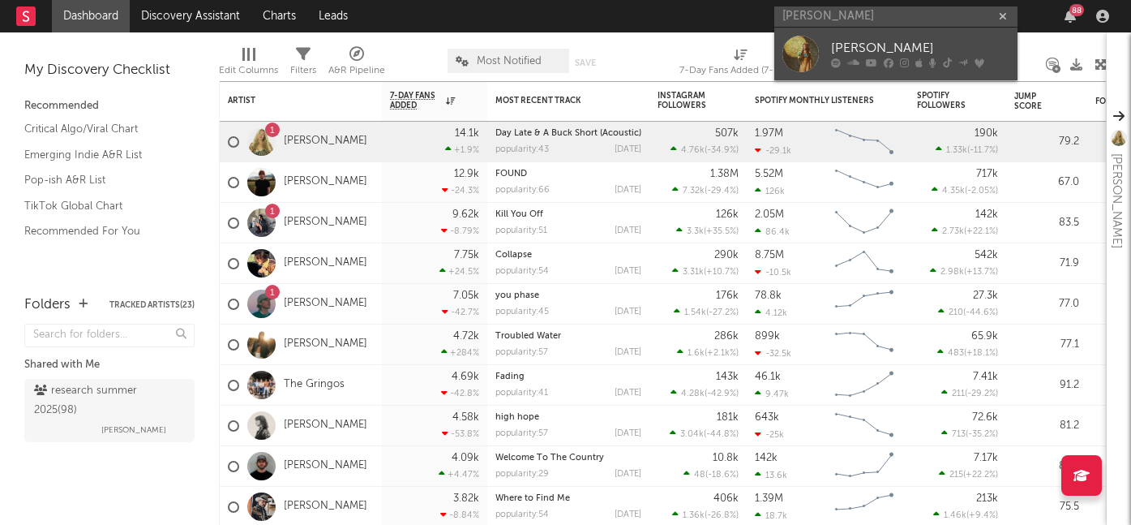
type input "[PERSON_NAME]"
click at [882, 45] on div "[PERSON_NAME]" at bounding box center [920, 48] width 178 height 19
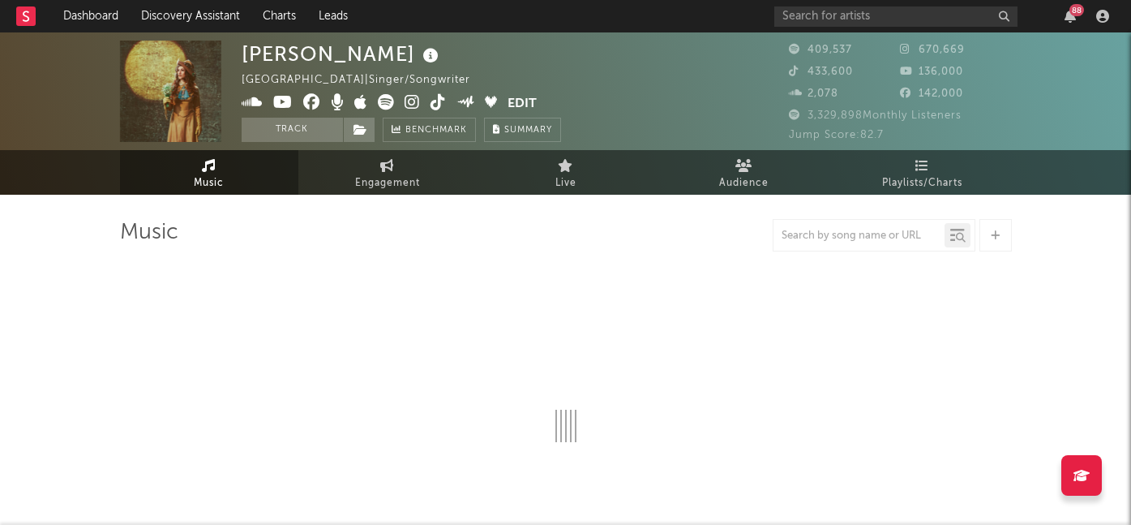
select select "6m"
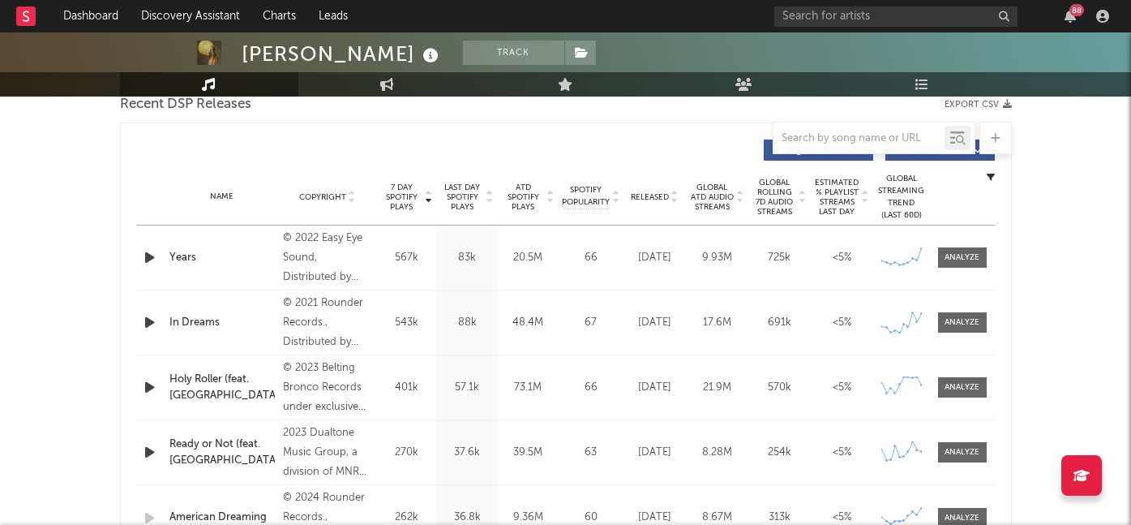
scroll to position [573, 0]
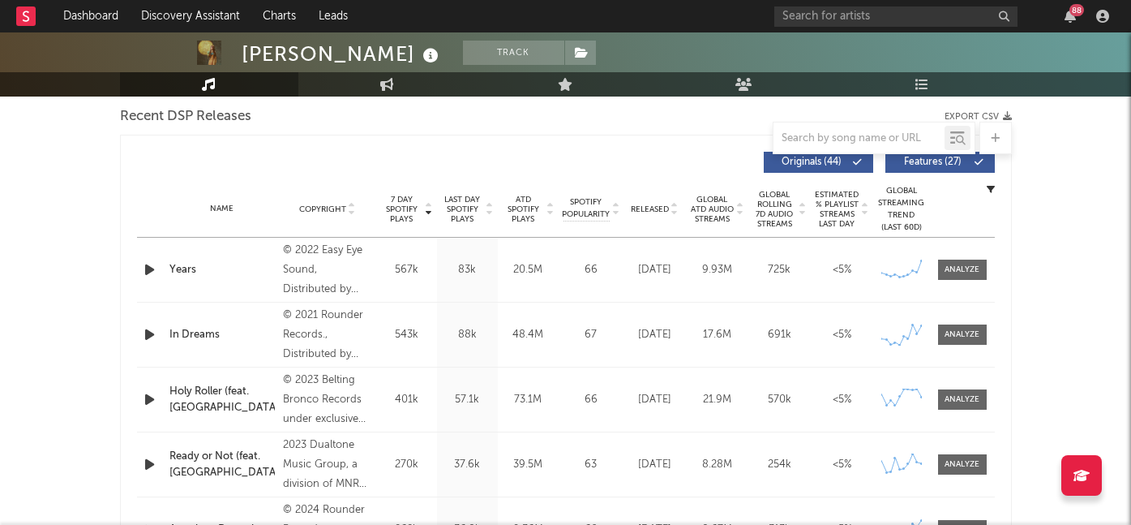
click at [648, 201] on div "Name Copyright Label Album Names Composer Names 7 Day Spotify Plays Last Day Sp…" at bounding box center [566, 209] width 858 height 57
click at [649, 212] on span "Released" at bounding box center [650, 209] width 38 height 10
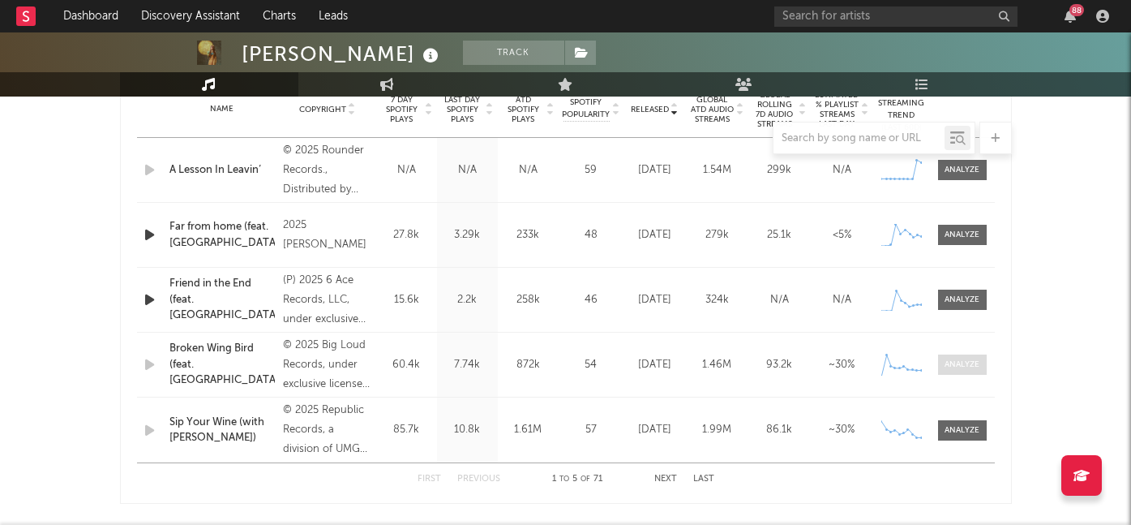
scroll to position [590, 0]
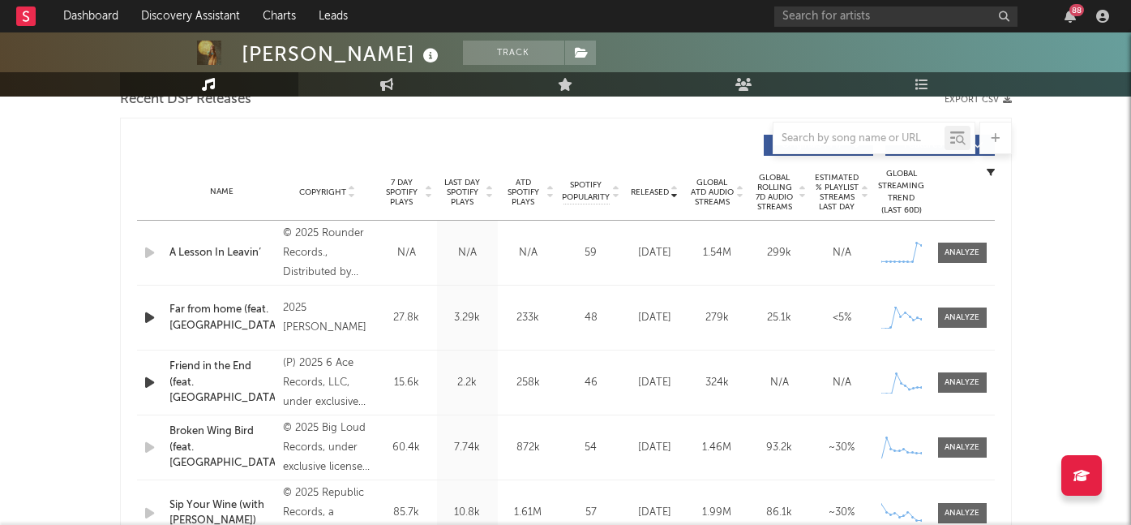
click at [654, 194] on span "Released" at bounding box center [650, 192] width 38 height 10
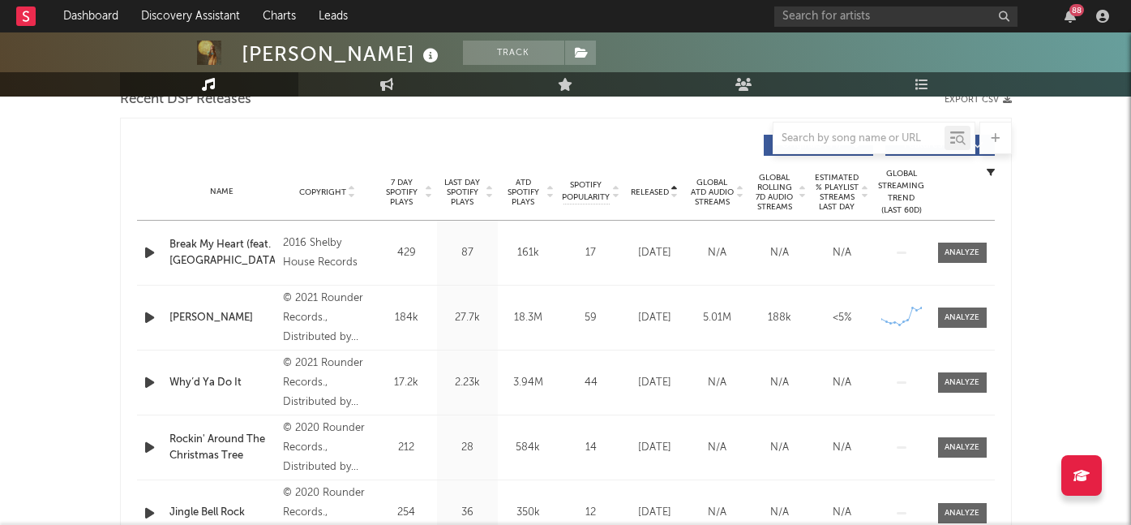
click at [406, 185] on span "7 Day Spotify Plays" at bounding box center [401, 192] width 43 height 29
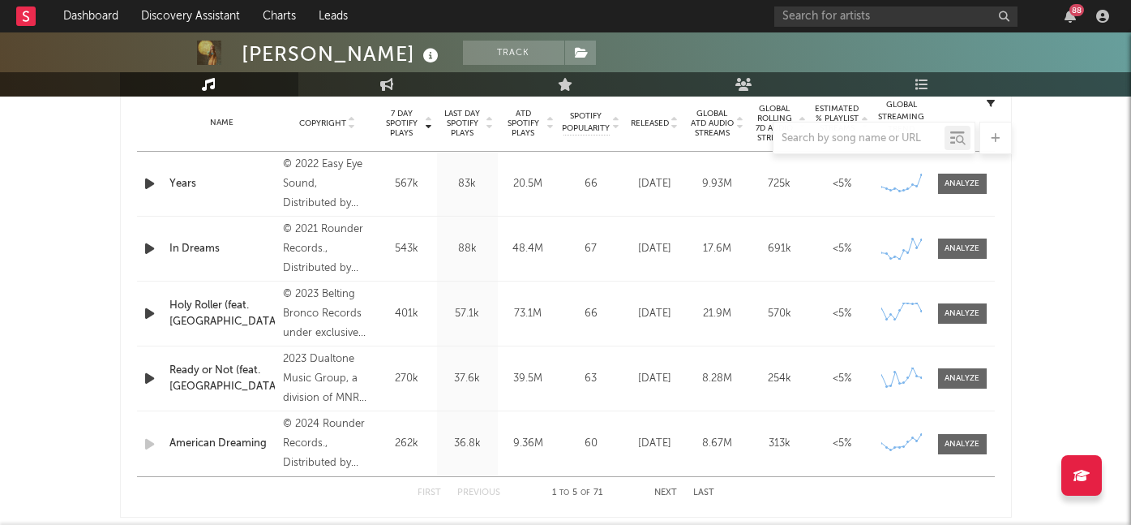
scroll to position [668, 0]
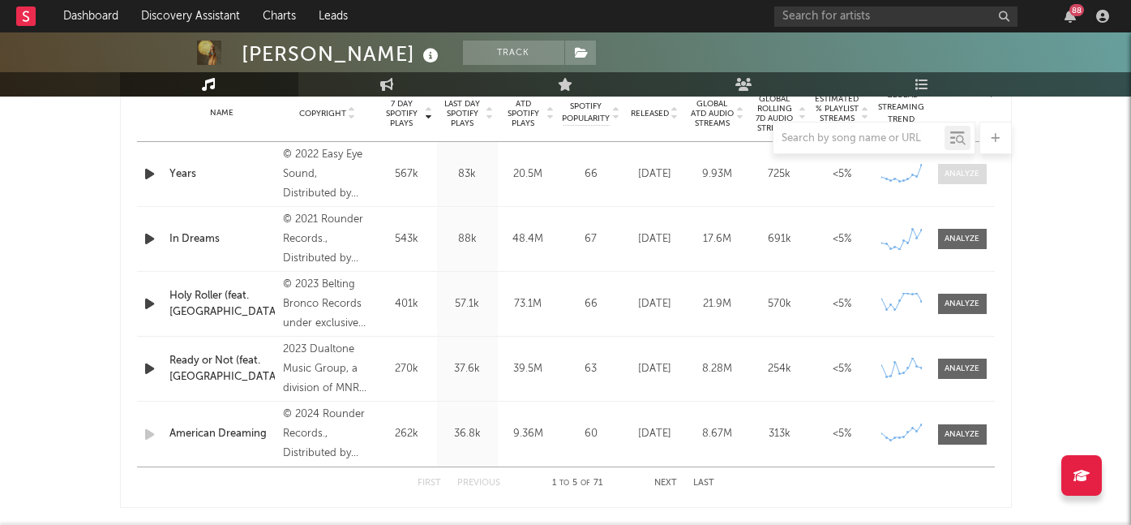
click at [950, 178] on div at bounding box center [962, 174] width 35 height 12
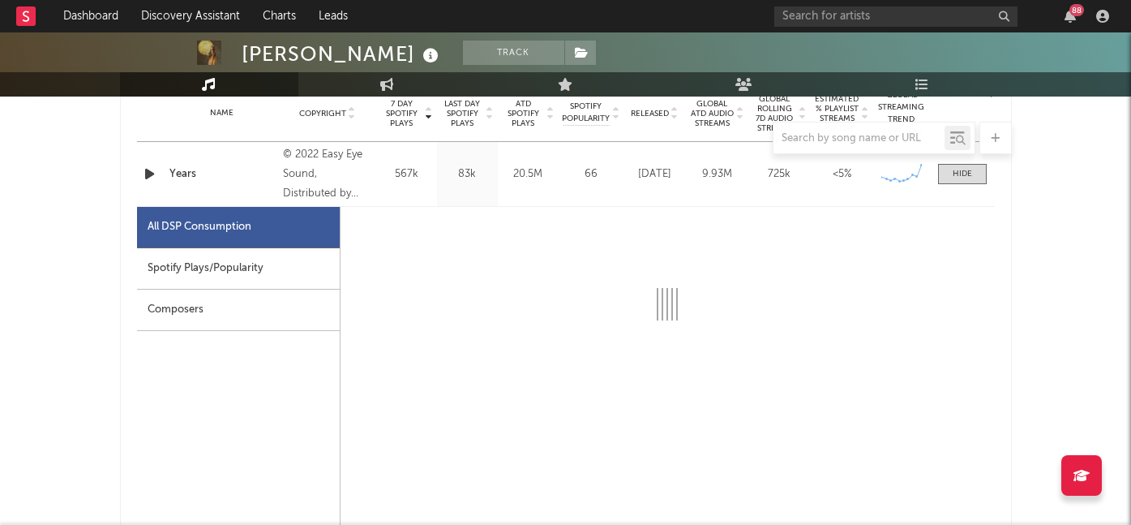
click at [202, 257] on div "Spotify Plays/Popularity" at bounding box center [238, 268] width 203 height 41
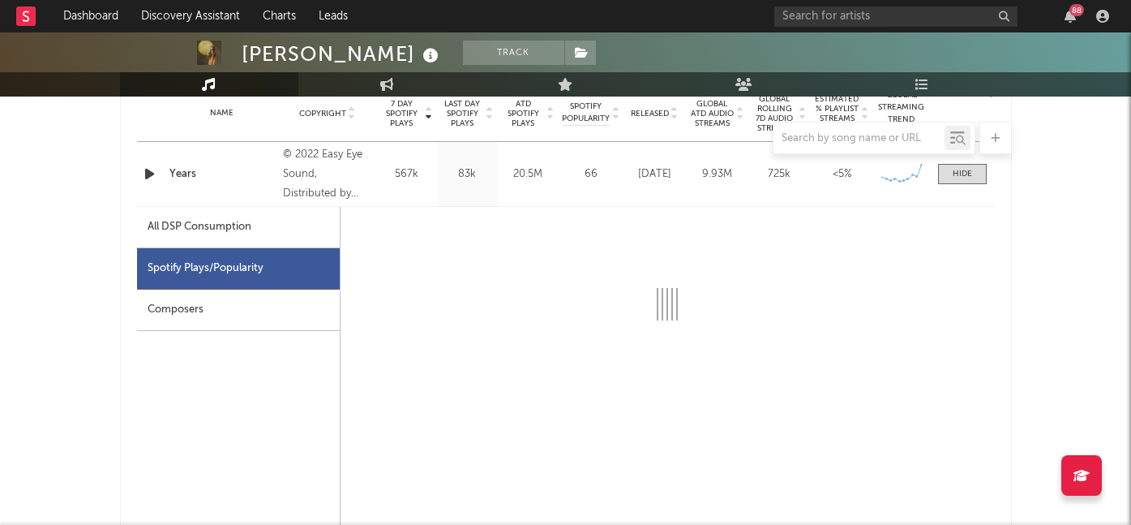
click at [251, 315] on div "Composers" at bounding box center [238, 309] width 203 height 41
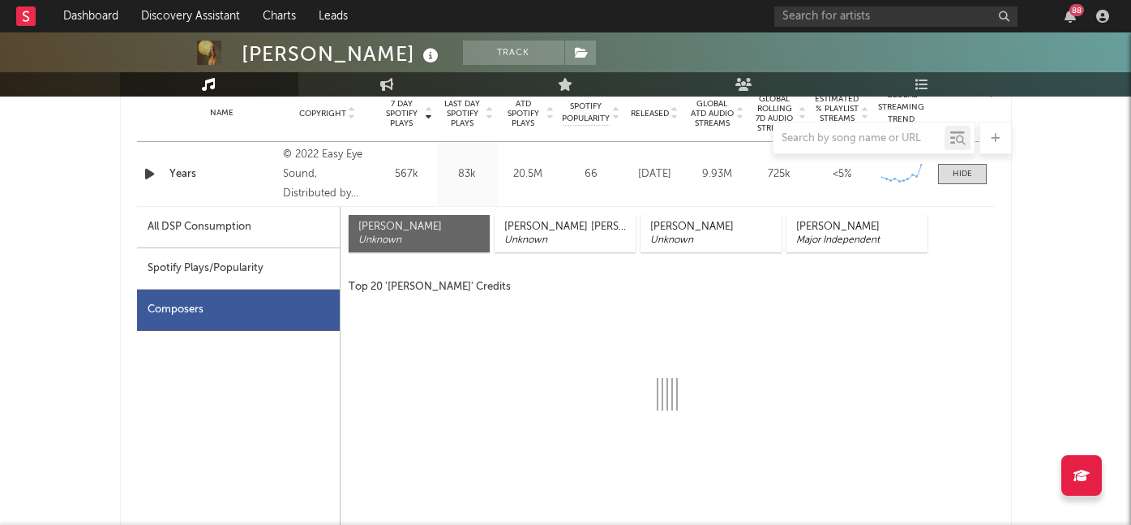
click at [261, 285] on div "Spotify Plays/Popularity" at bounding box center [238, 268] width 203 height 41
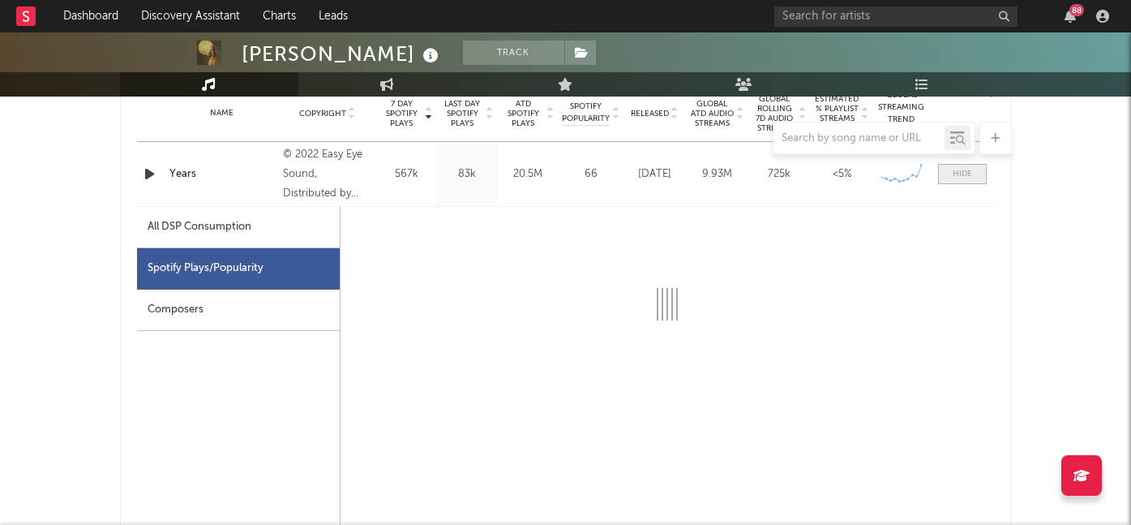
click at [955, 169] on div at bounding box center [962, 174] width 19 height 12
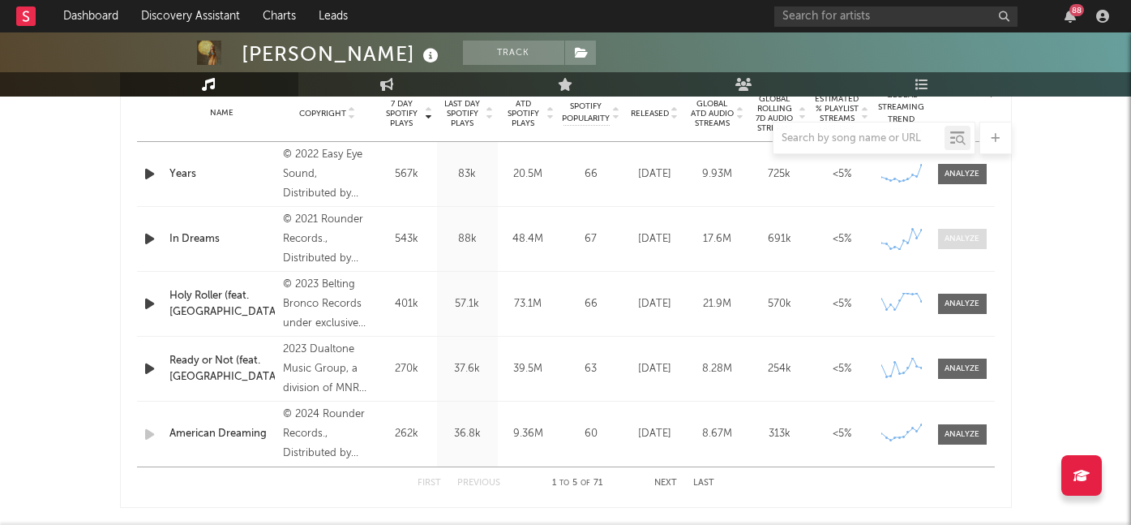
click at [941, 245] on span at bounding box center [962, 239] width 49 height 20
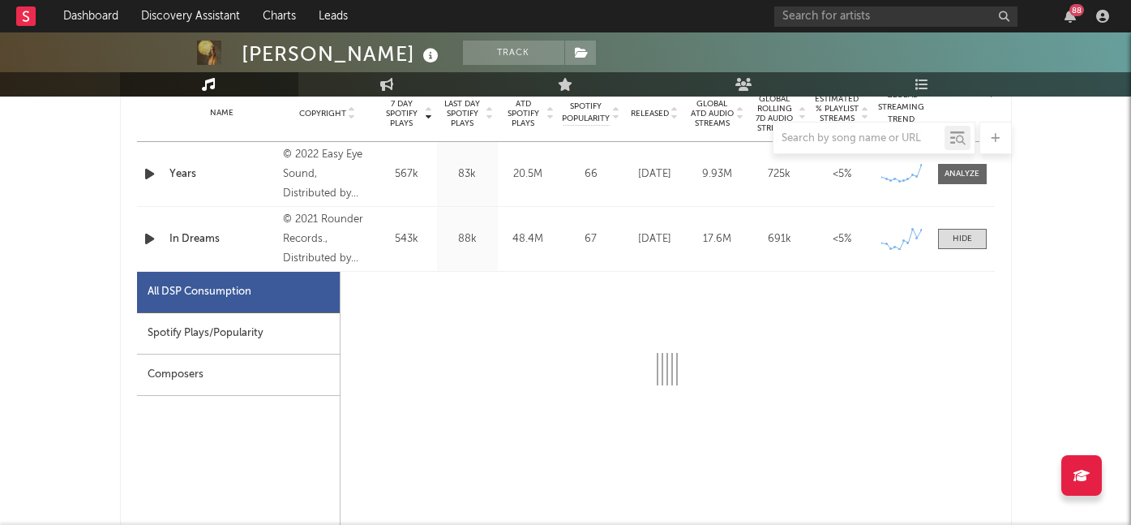
select select "6m"
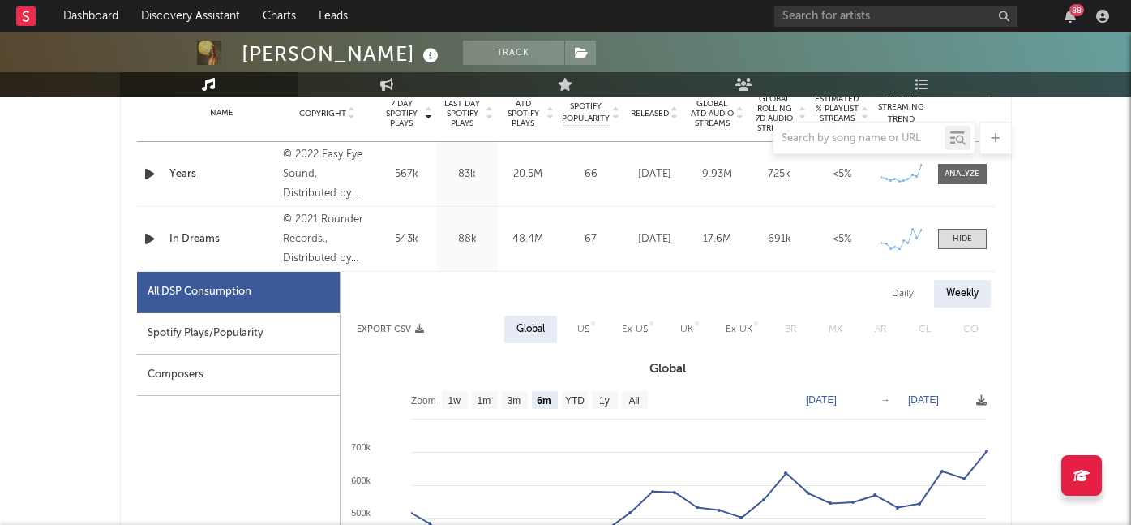
click at [255, 336] on div "Spotify Plays/Popularity" at bounding box center [238, 333] width 203 height 41
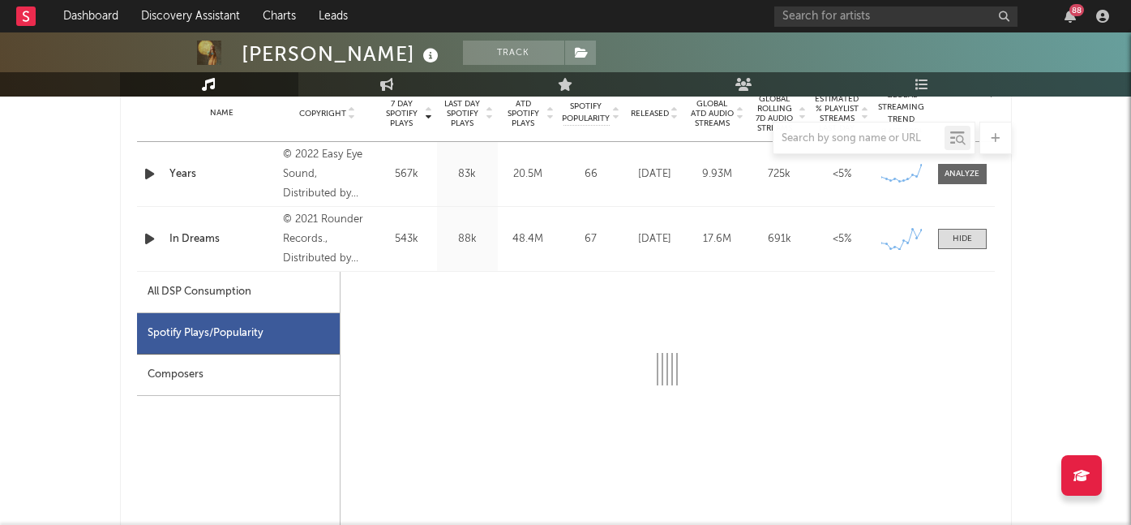
click at [249, 307] on div "All DSP Consumption" at bounding box center [238, 292] width 203 height 41
select select "6m"
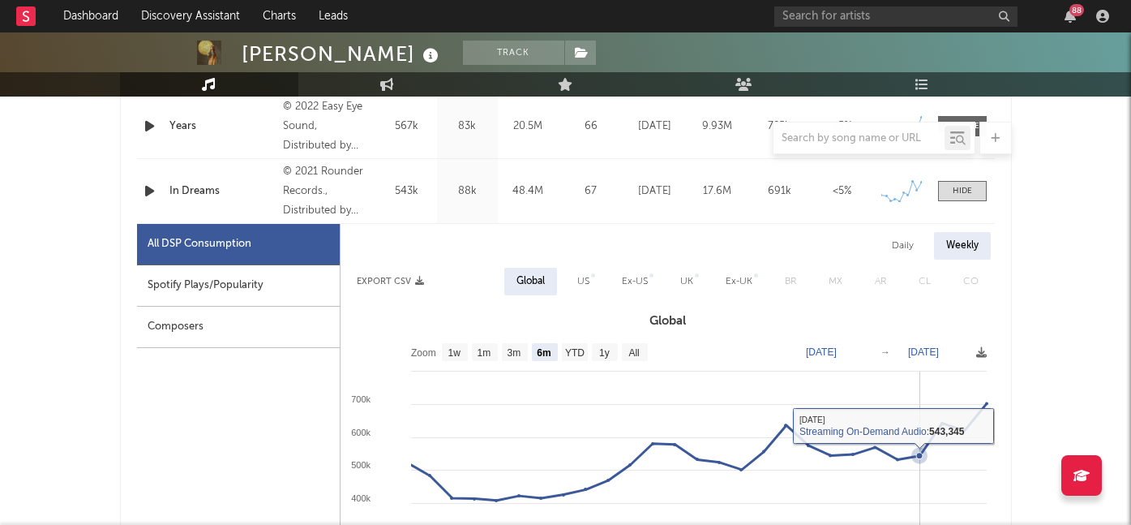
scroll to position [551, 0]
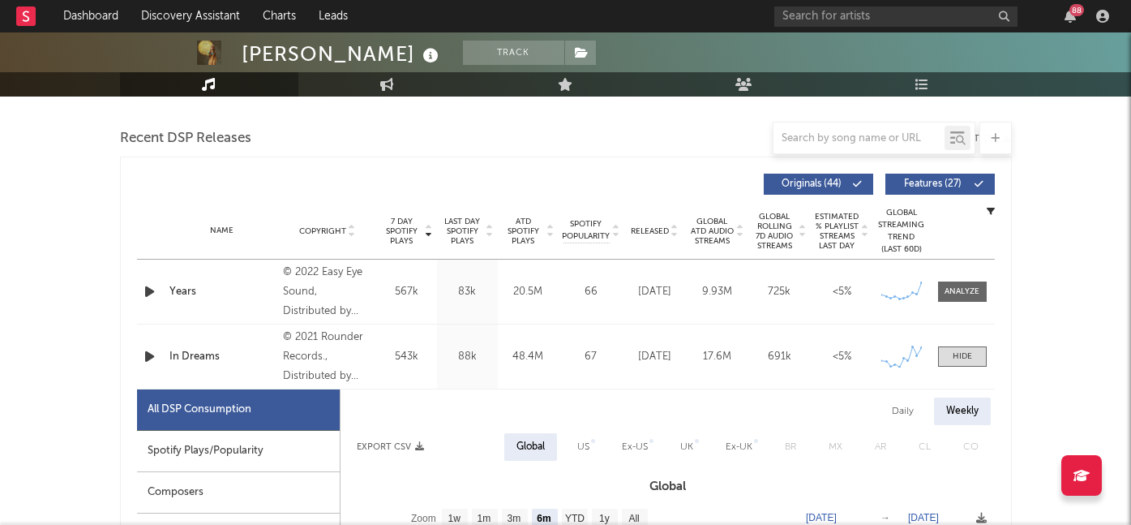
click at [245, 440] on div "Spotify Plays/Popularity" at bounding box center [238, 451] width 203 height 41
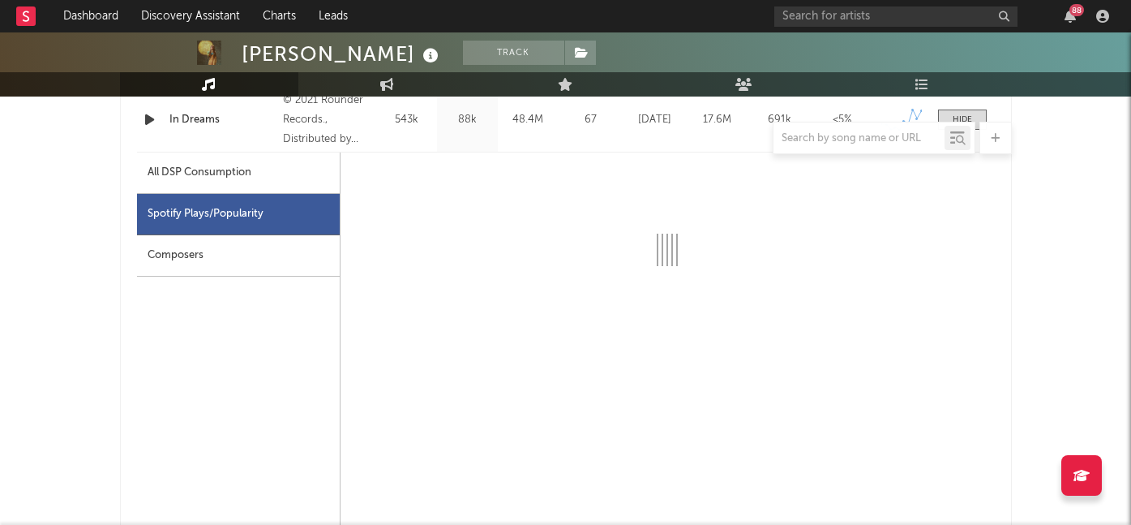
scroll to position [779, 0]
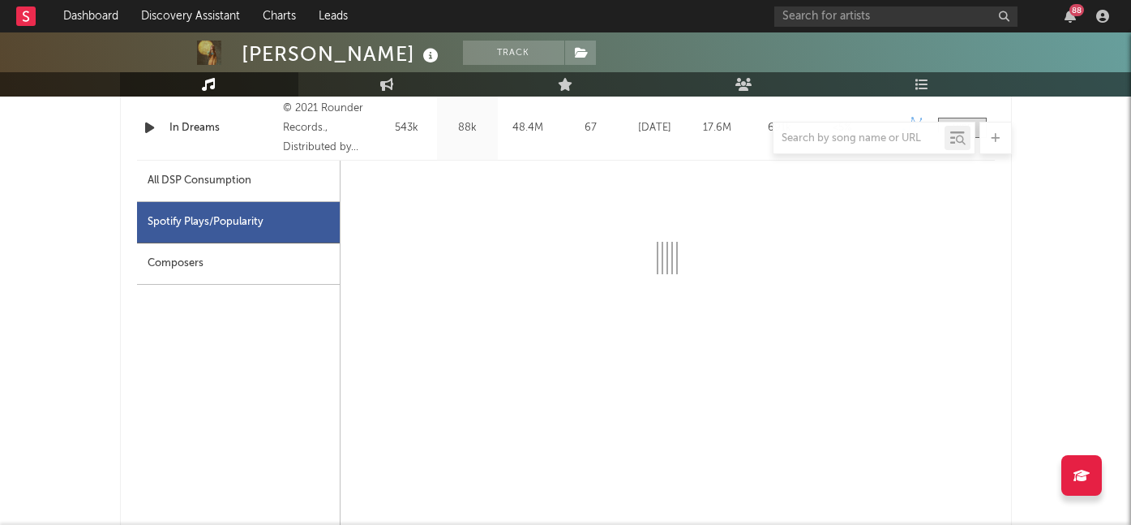
select select "6m"
select select "1w"
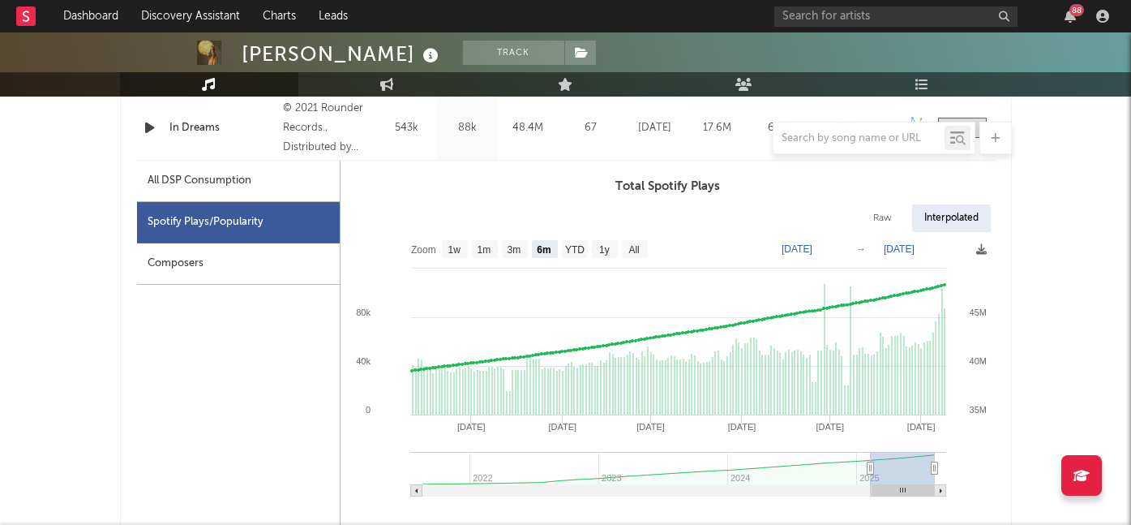
type input "[DATE]"
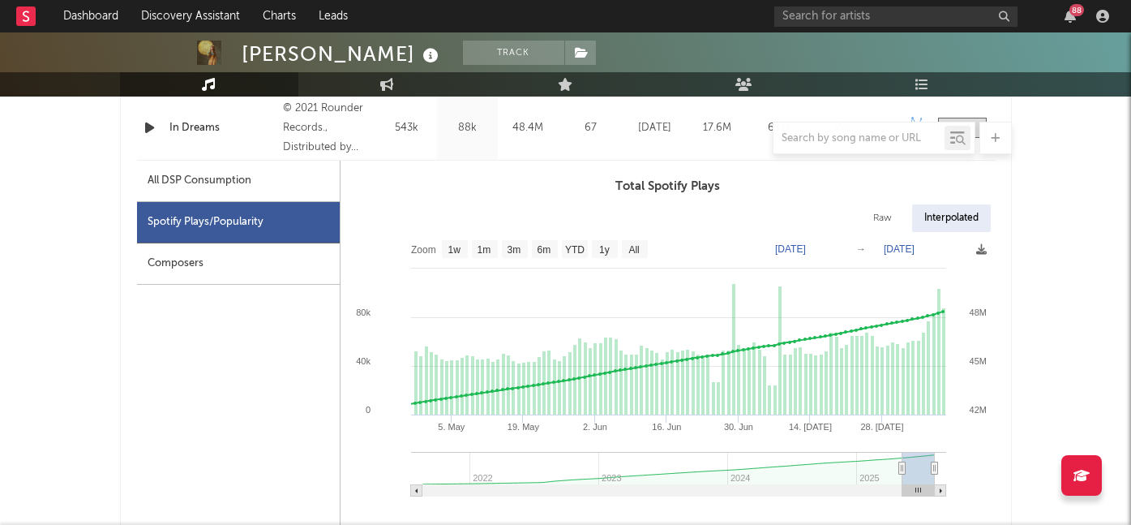
select select "3m"
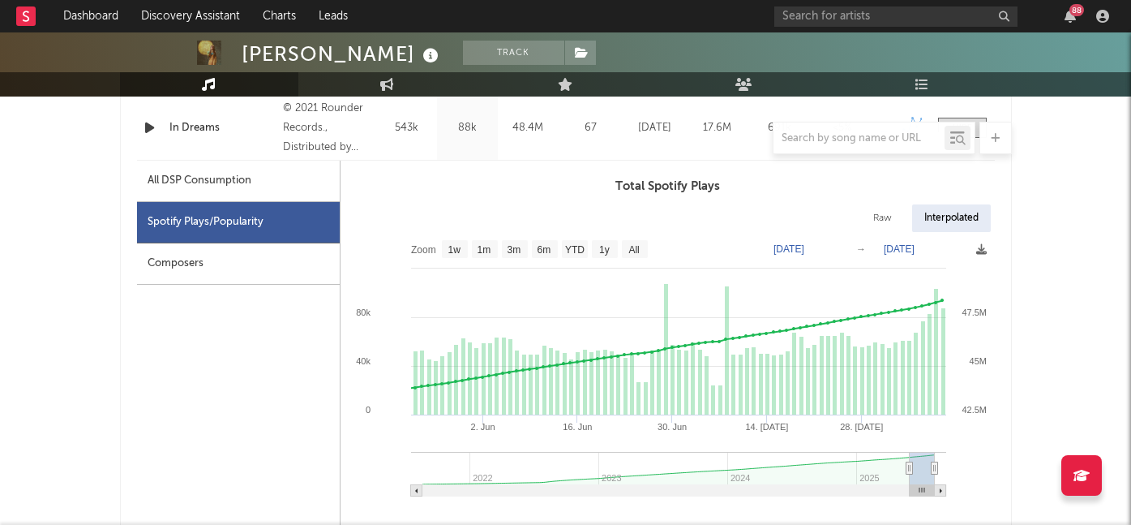
drag, startPoint x: 868, startPoint y: 466, endPoint x: 917, endPoint y: 470, distance: 49.6
click at [912, 470] on icon at bounding box center [909, 468] width 6 height 12
type input "[DATE]"
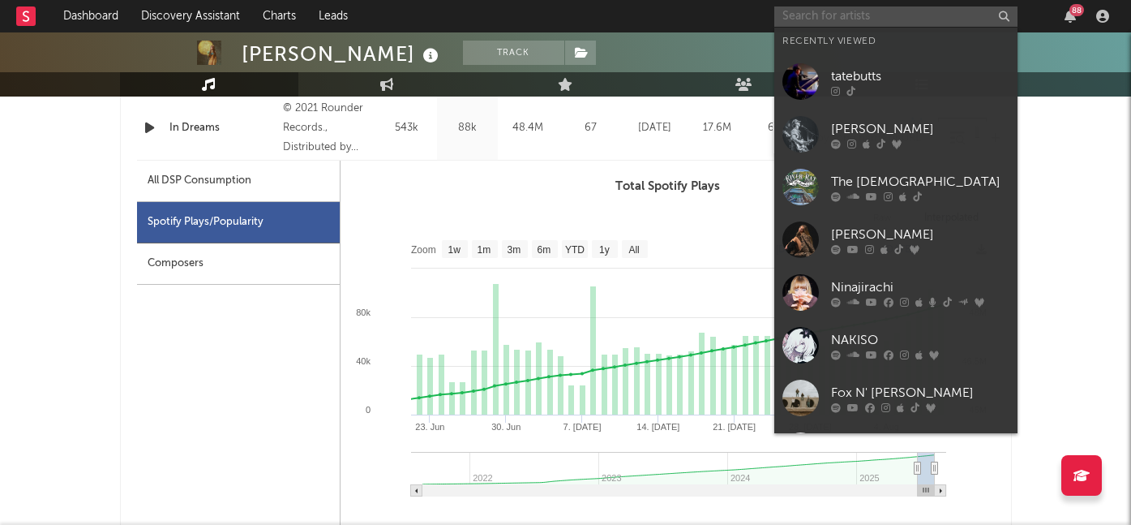
click at [829, 20] on input "text" at bounding box center [895, 16] width 243 height 20
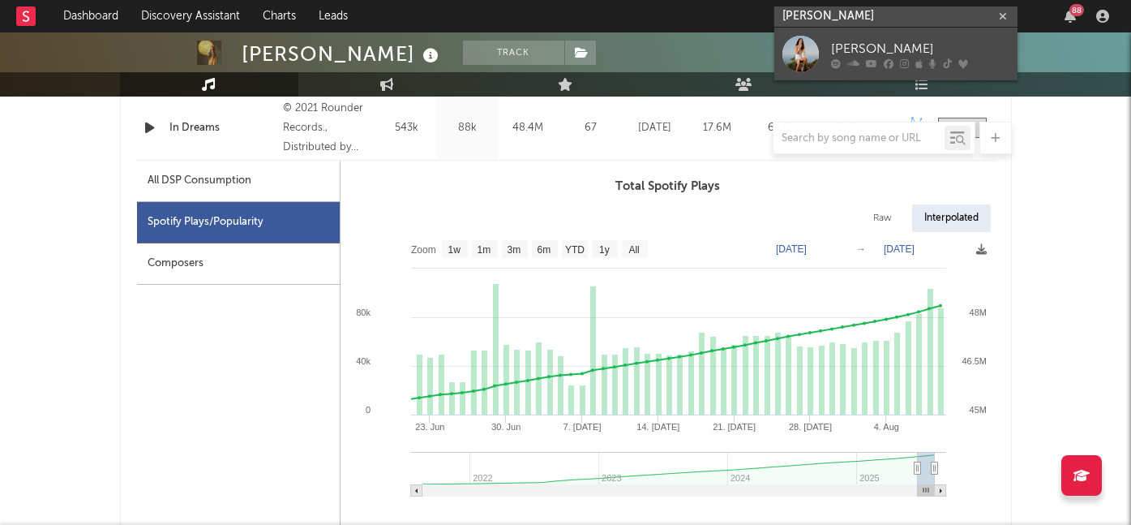
type input "[PERSON_NAME]"
click at [885, 61] on icon at bounding box center [889, 63] width 10 height 10
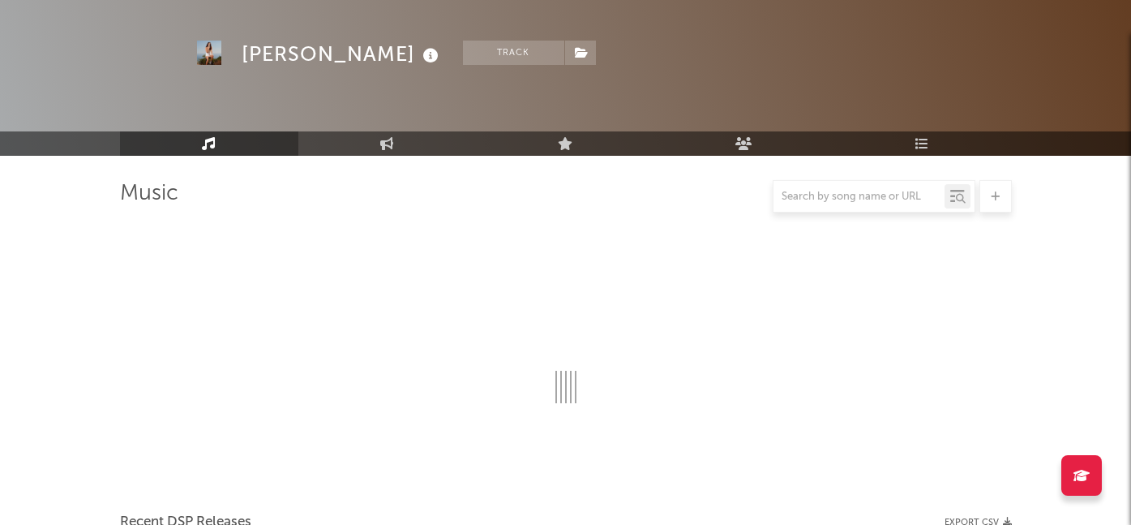
scroll to position [779, 0]
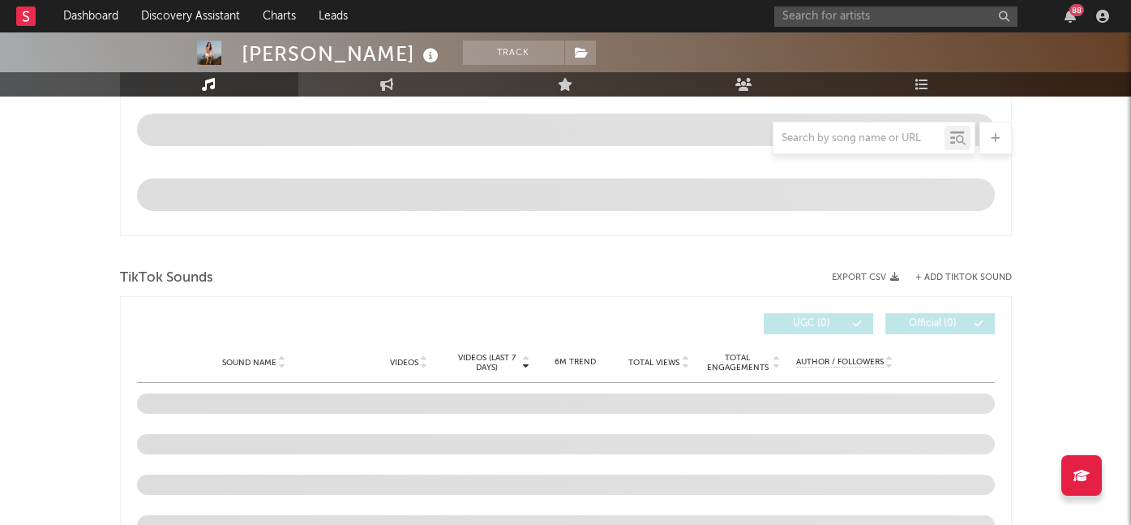
select select "6m"
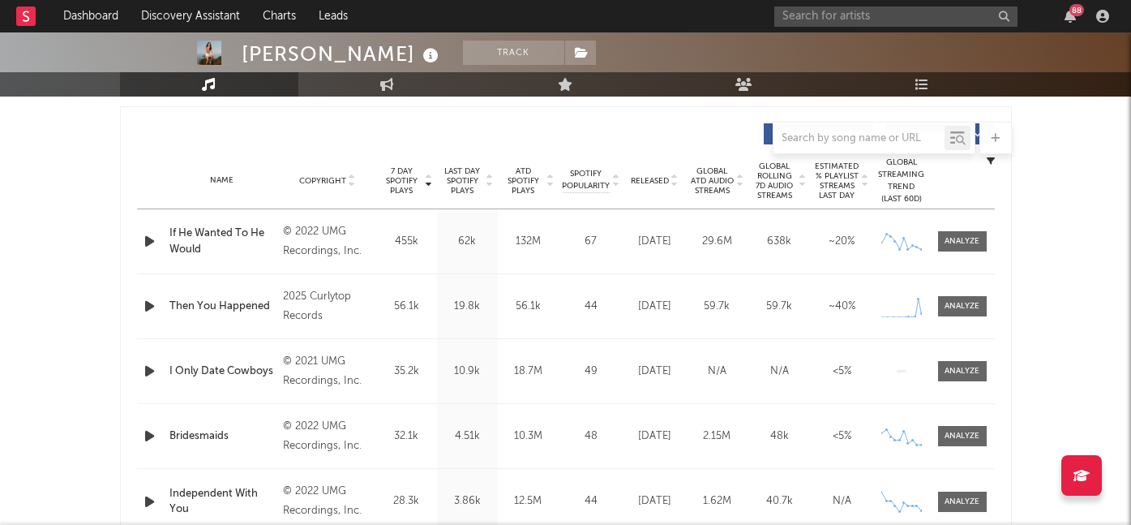
scroll to position [603, 0]
click at [978, 302] on div at bounding box center [962, 304] width 35 height 12
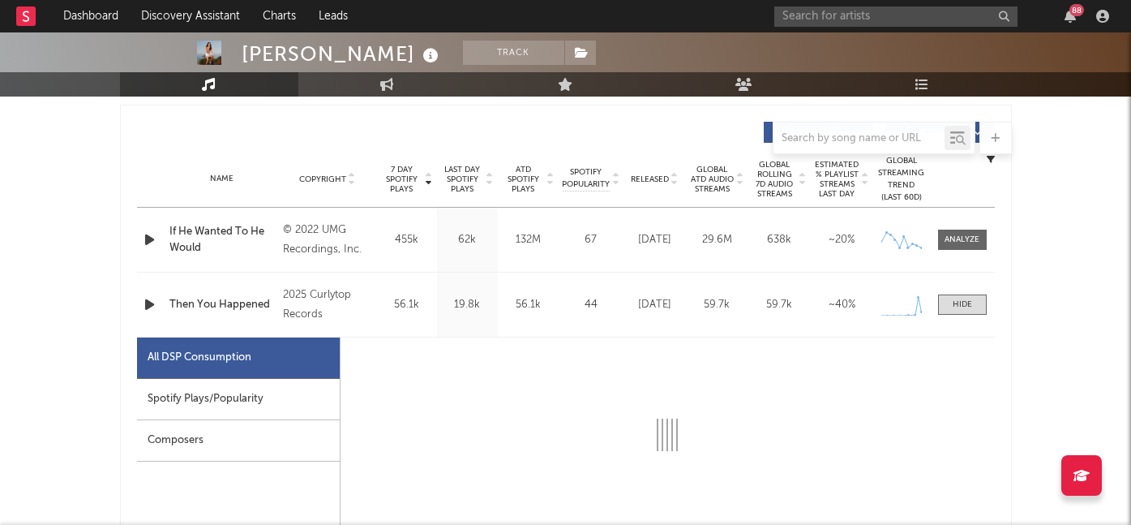
select select "1w"
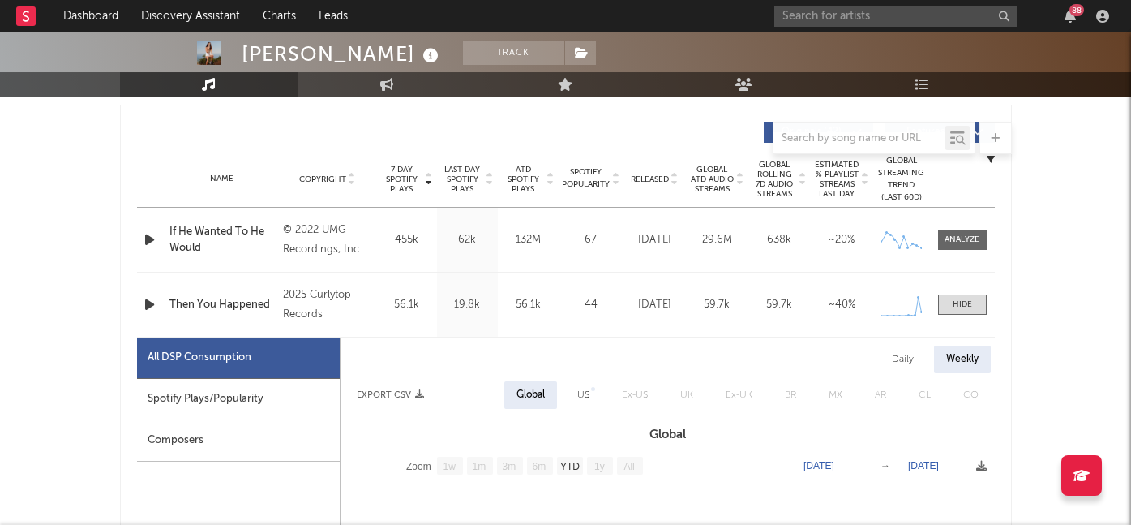
click at [213, 400] on div "Spotify Plays/Popularity" at bounding box center [238, 399] width 203 height 41
select select "1w"
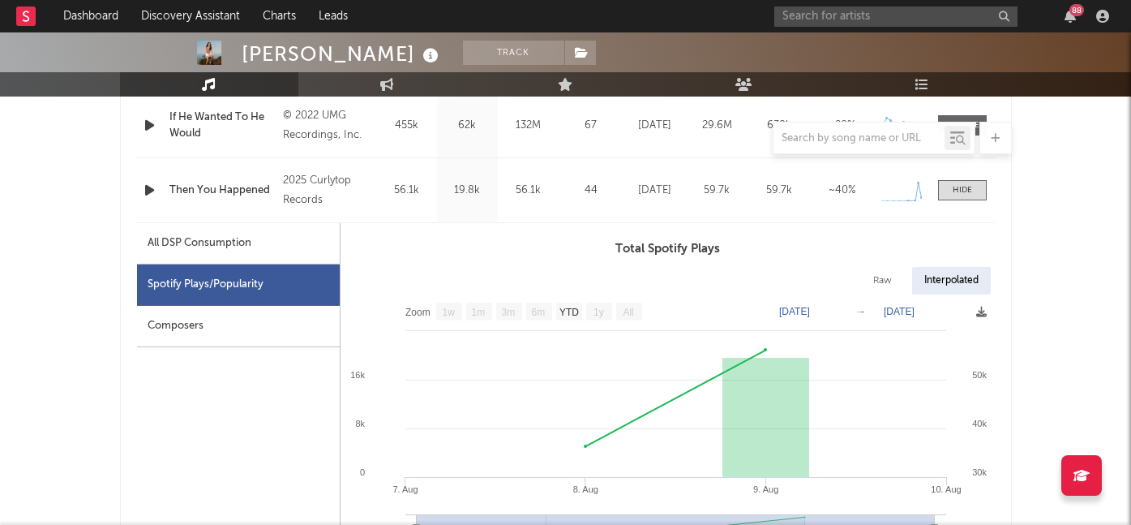
scroll to position [755, 0]
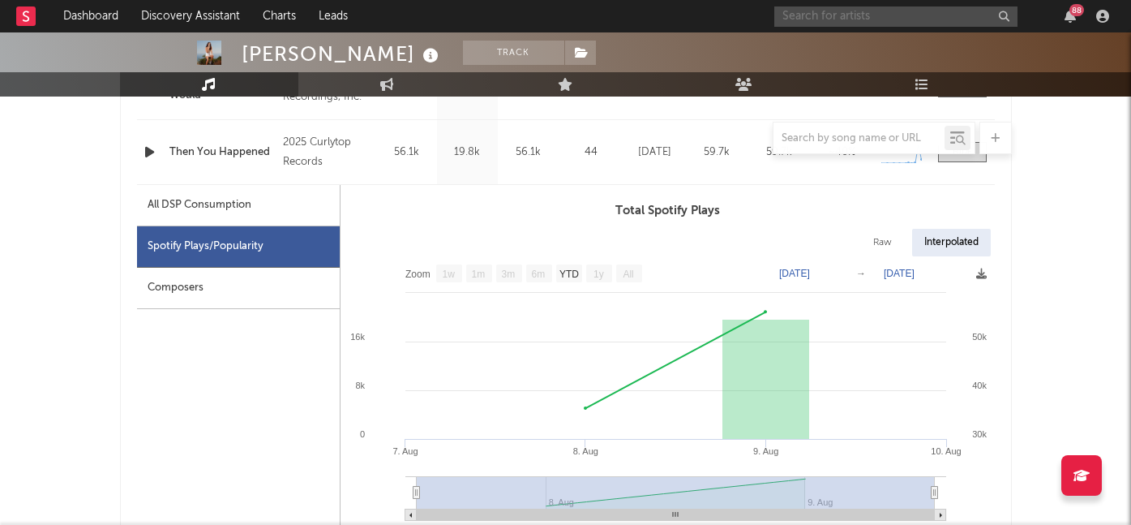
click at [808, 19] on input "text" at bounding box center [895, 16] width 243 height 20
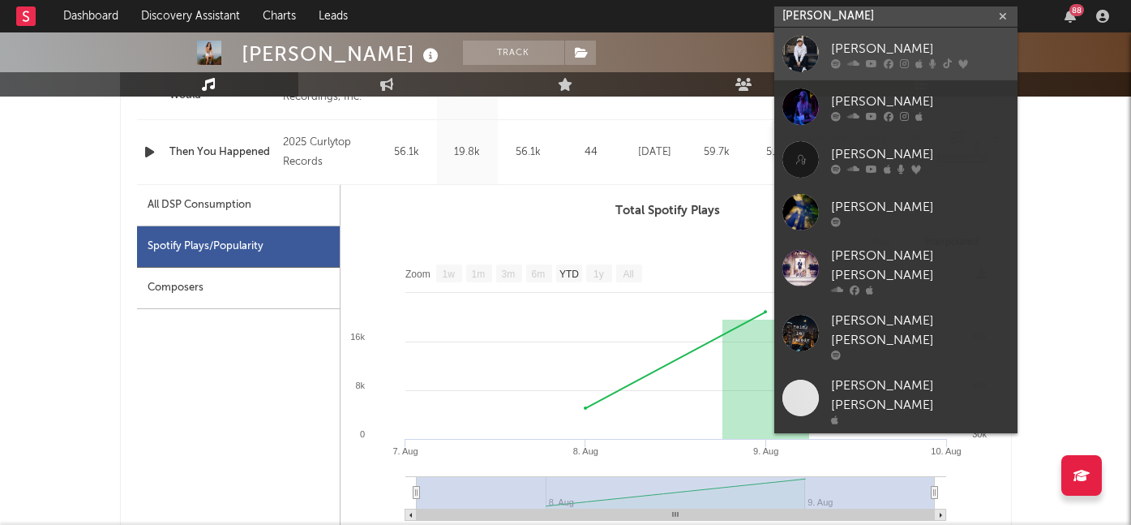
type input "[PERSON_NAME]"
click at [856, 47] on div "[PERSON_NAME]" at bounding box center [920, 48] width 178 height 19
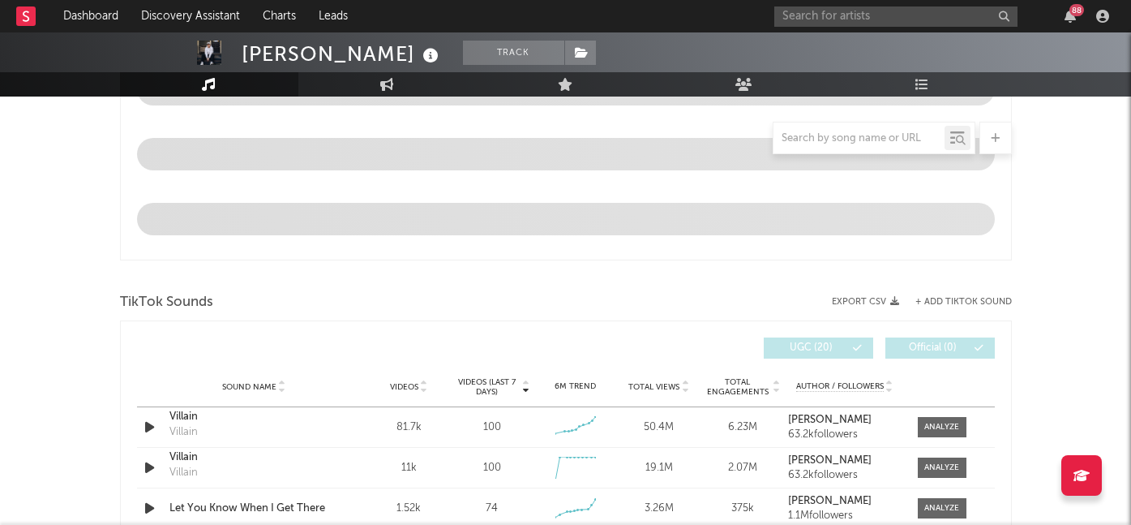
scroll to position [772, 0]
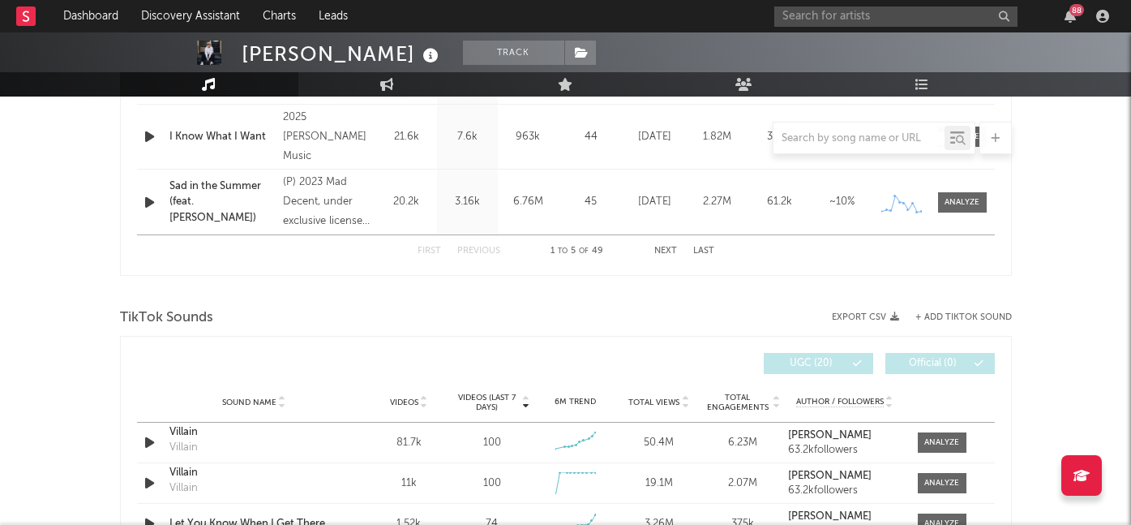
select select "6m"
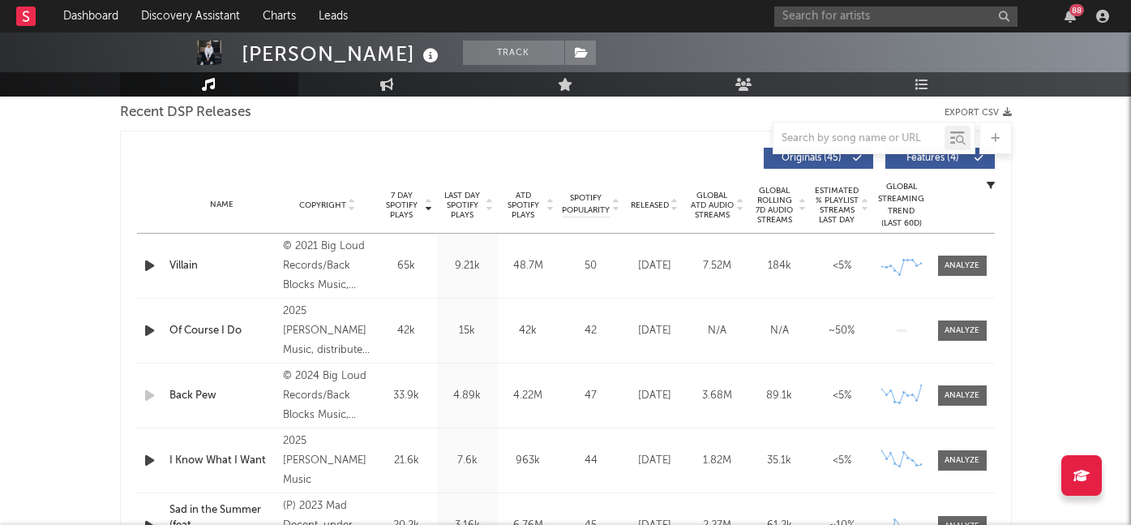
scroll to position [582, 0]
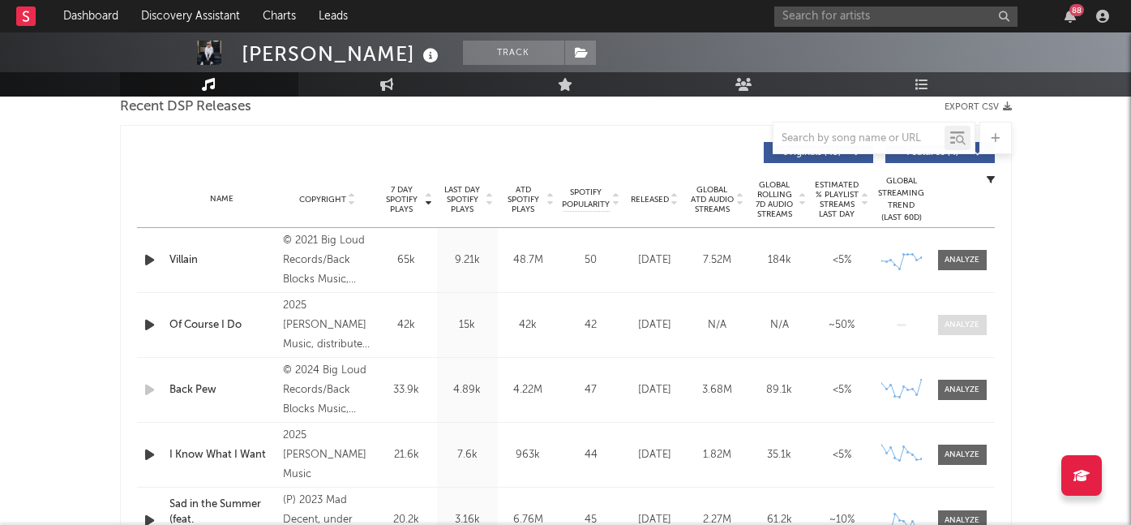
click at [945, 319] on div at bounding box center [962, 325] width 35 height 12
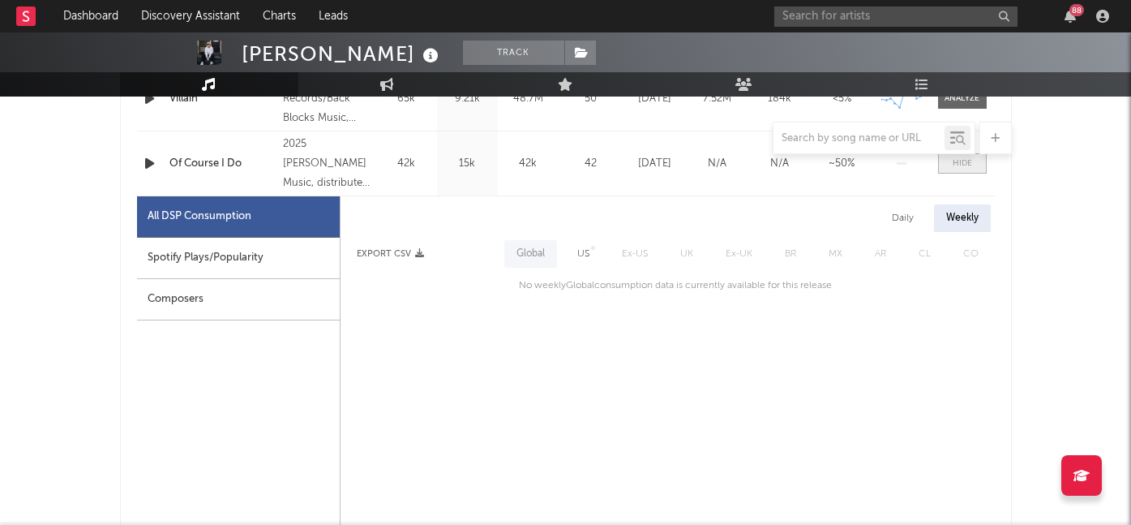
scroll to position [768, 0]
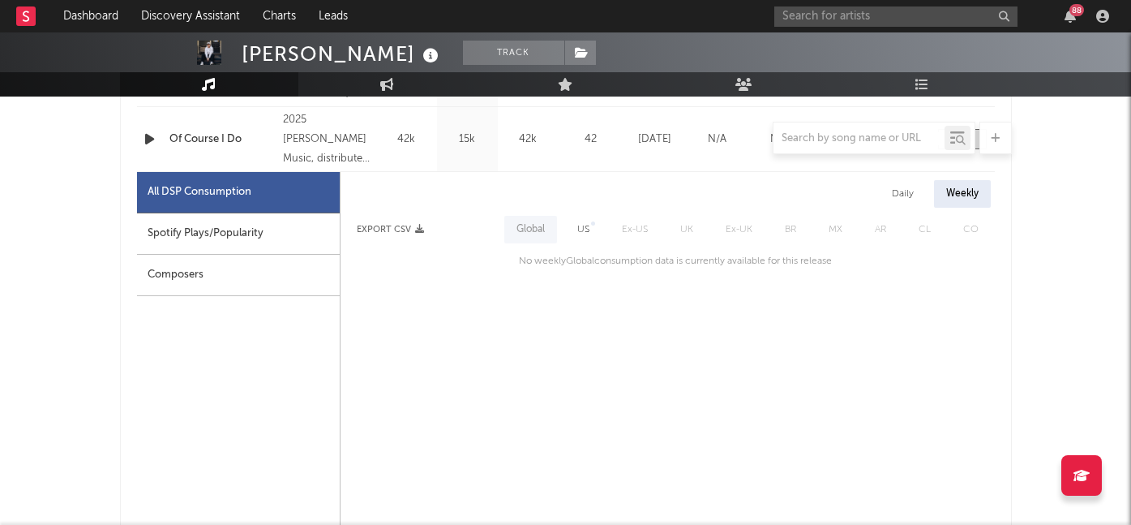
click at [222, 251] on div "Spotify Plays/Popularity" at bounding box center [238, 233] width 203 height 41
select select "1w"
